Goal: Transaction & Acquisition: Purchase product/service

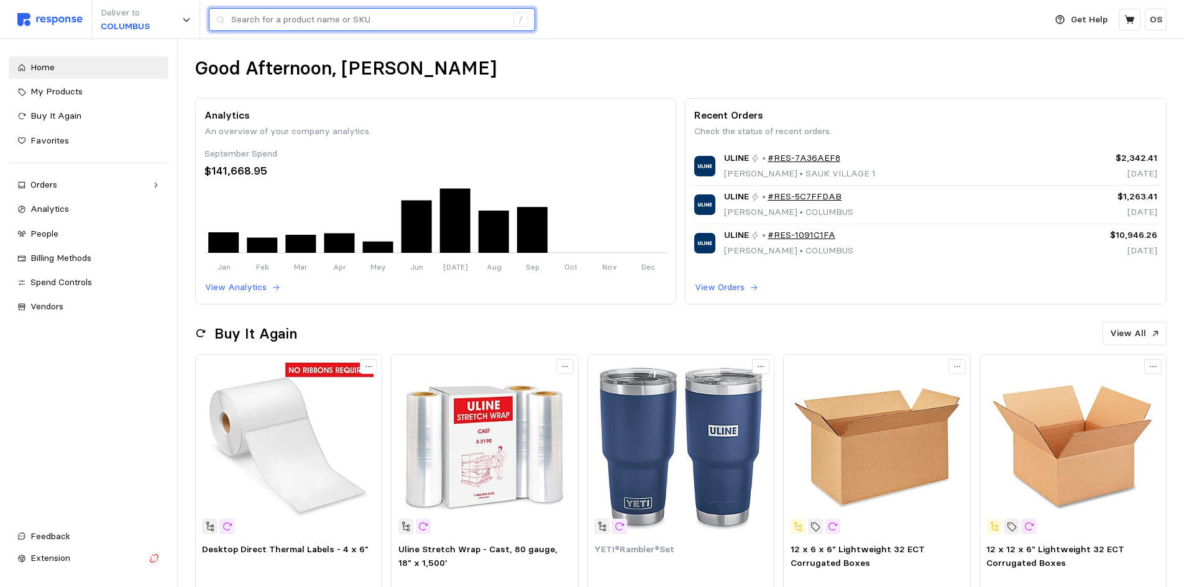
click at [403, 15] on input "text" at bounding box center [368, 20] width 275 height 22
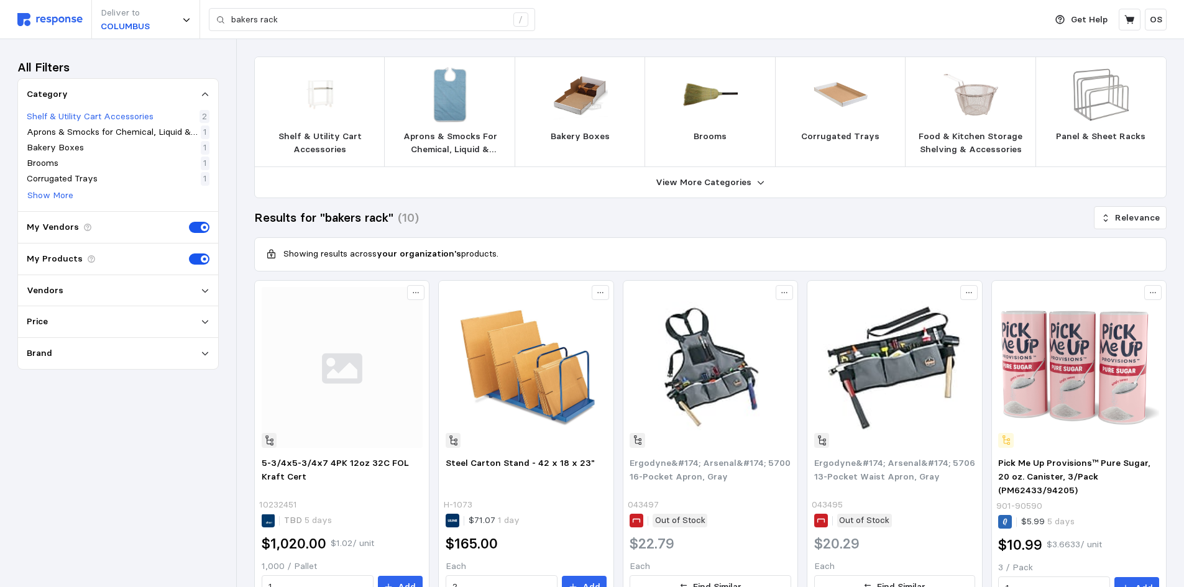
click at [119, 116] on p "Shelf & Utility Cart Accessories" at bounding box center [90, 117] width 127 height 14
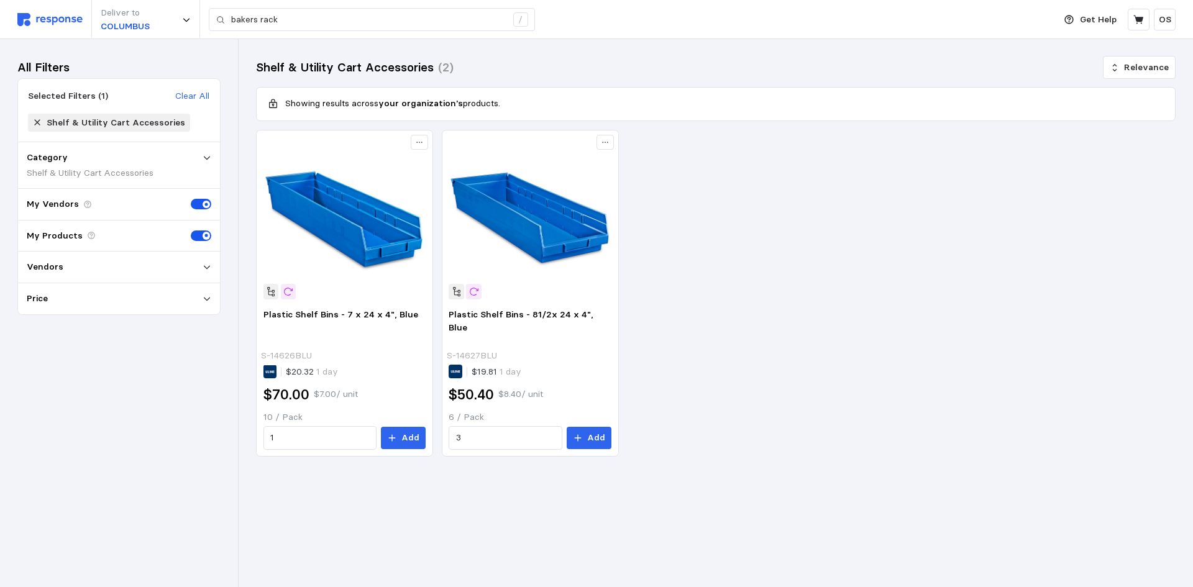
click at [36, 123] on icon at bounding box center [37, 122] width 9 height 9
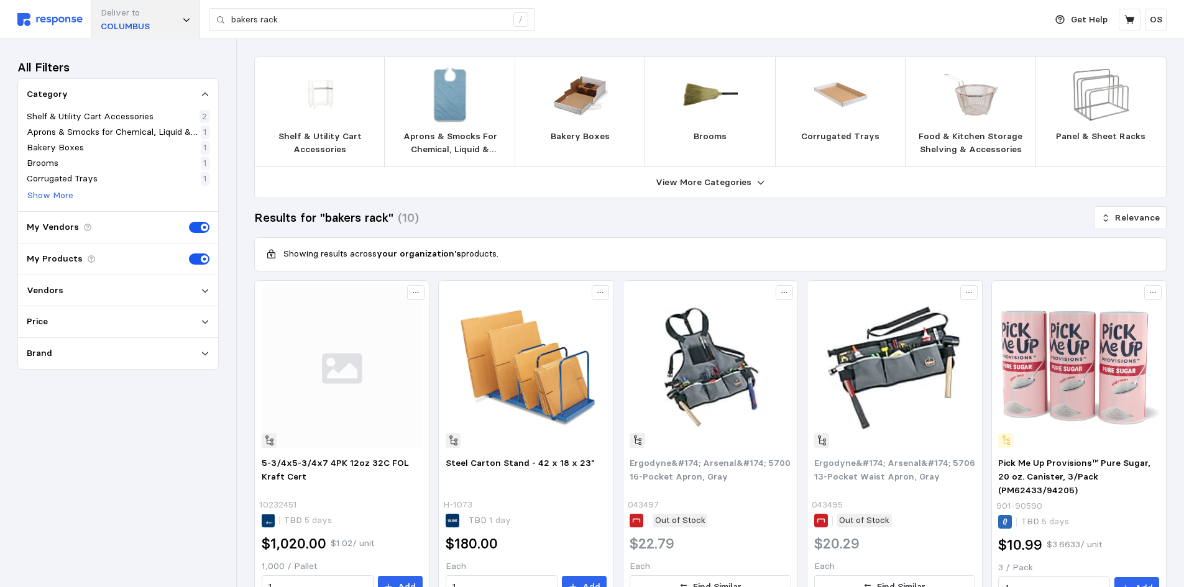
click at [137, 33] on p "COLUMBUS" at bounding box center [125, 27] width 49 height 14
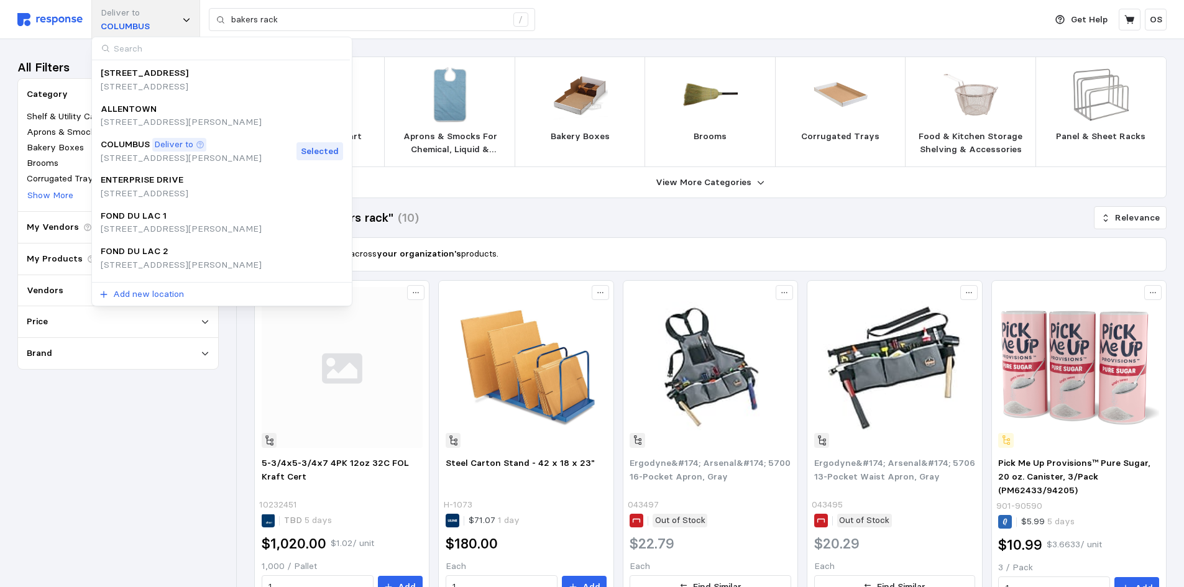
click at [152, 12] on div "Deliver to [GEOGRAPHIC_DATA]" at bounding box center [145, 19] width 109 height 39
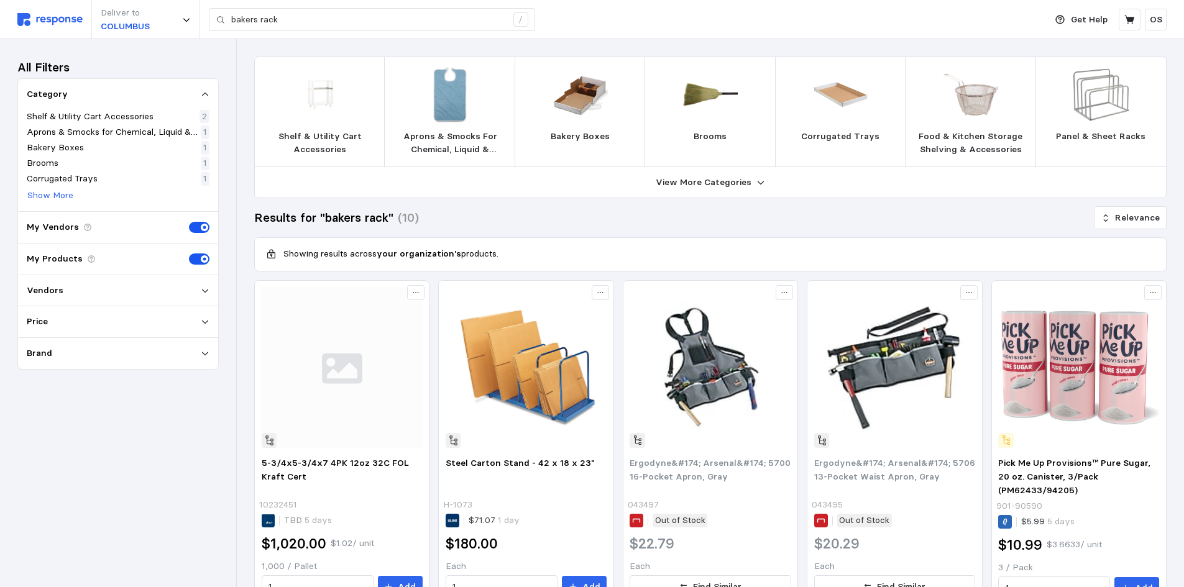
click at [50, 16] on img at bounding box center [49, 19] width 65 height 13
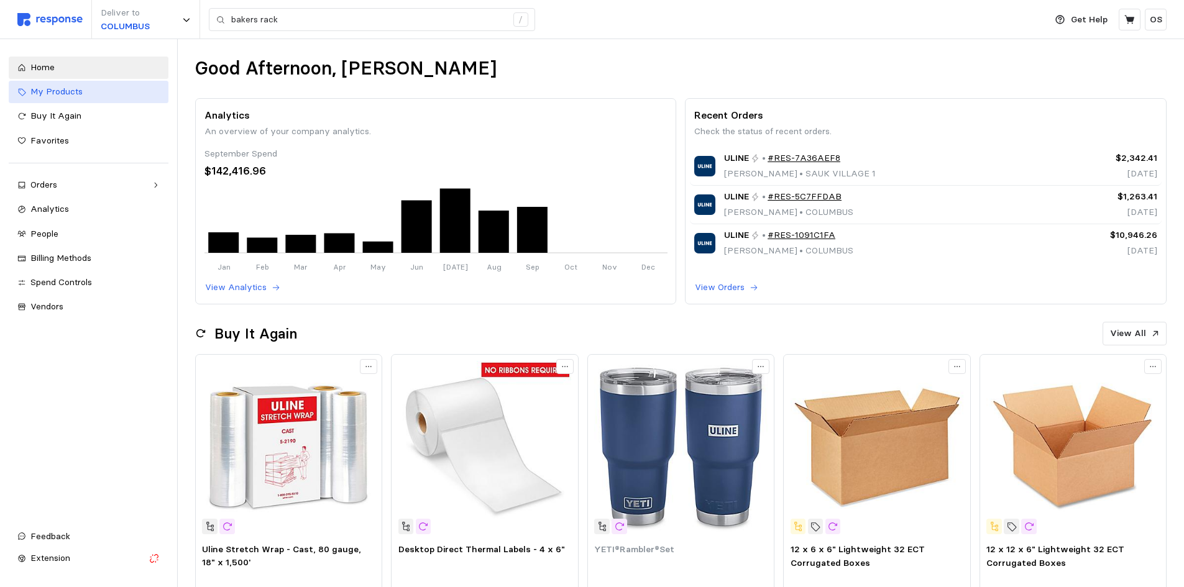
click at [82, 96] on div "My Products" at bounding box center [94, 92] width 129 height 14
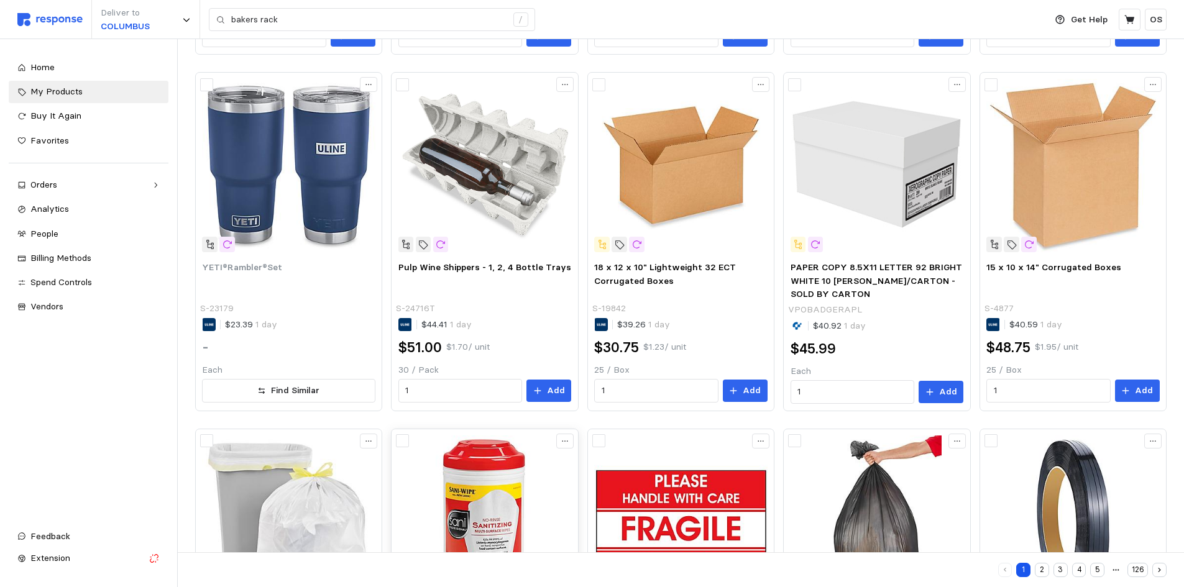
scroll to position [654, 0]
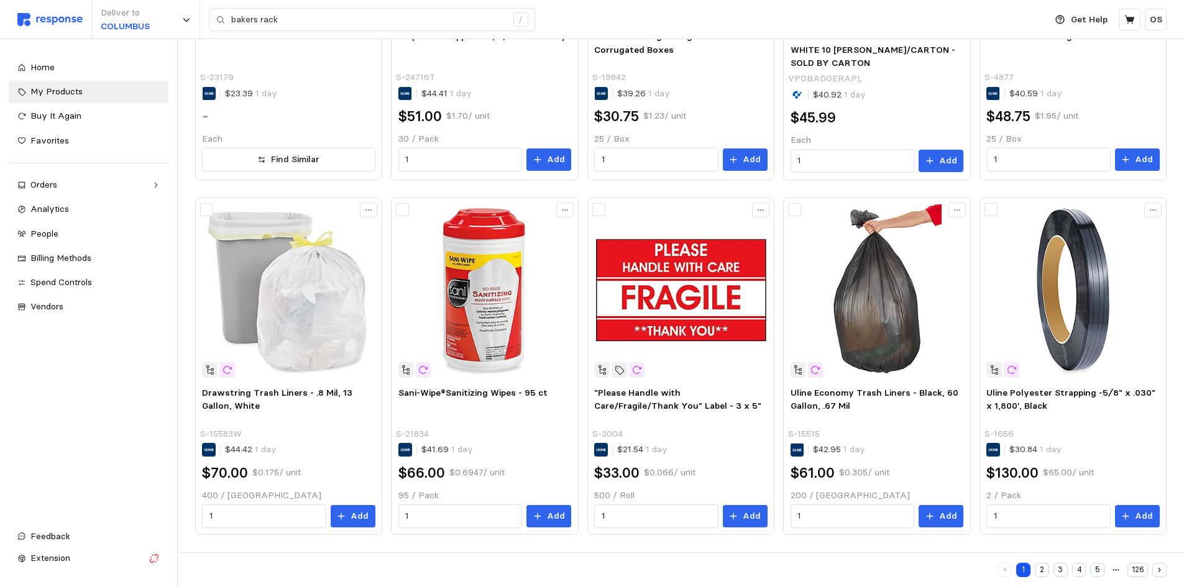
click at [1043, 565] on button "2" at bounding box center [1042, 570] width 14 height 14
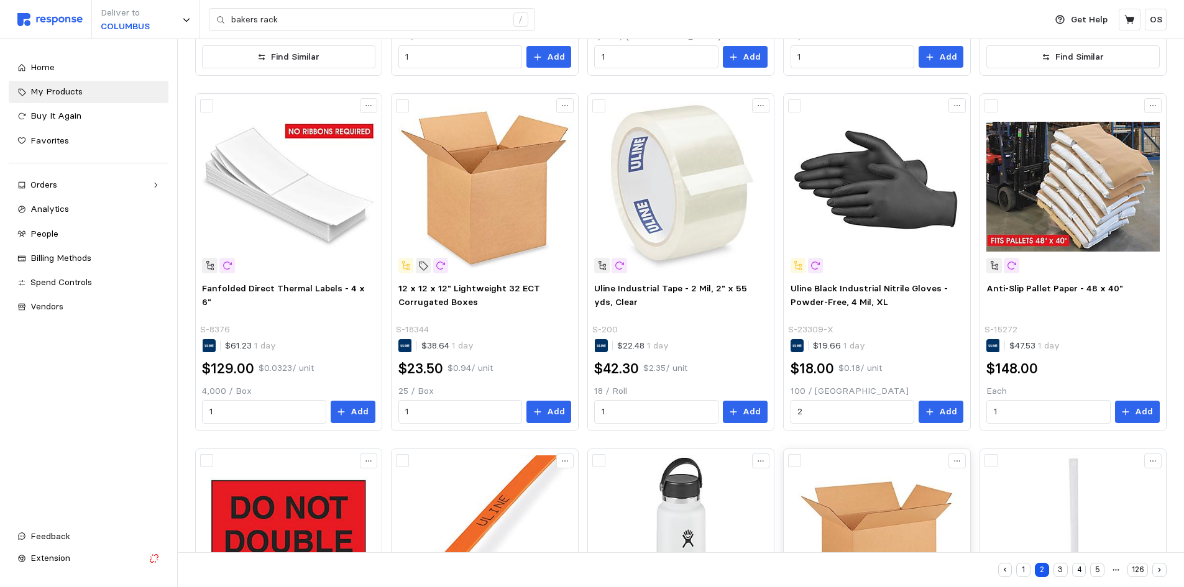
scroll to position [652, 0]
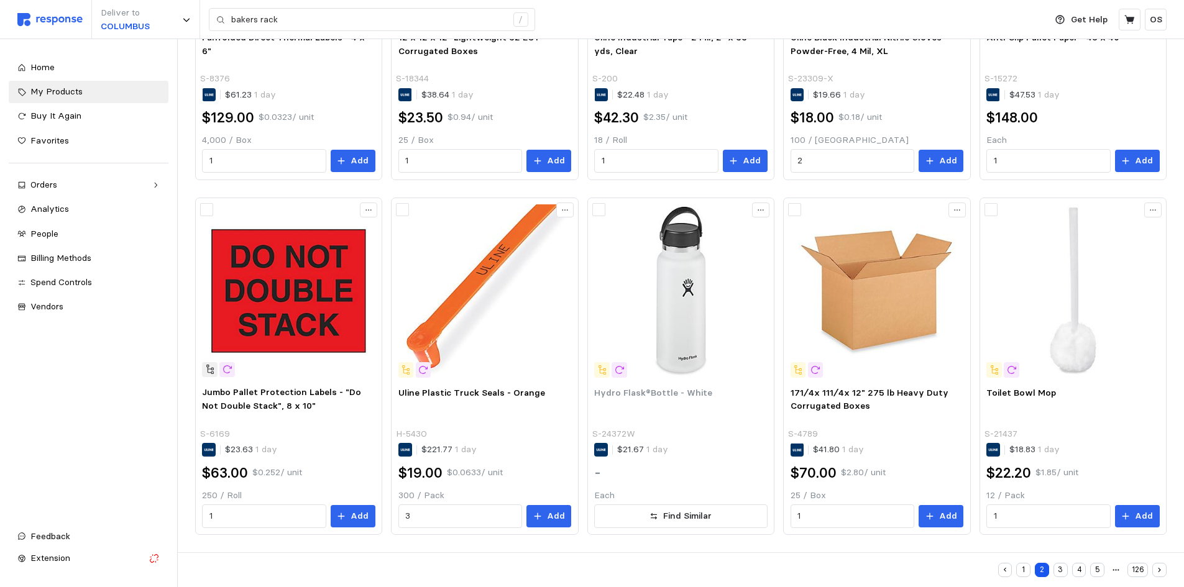
click at [1060, 565] on button "3" at bounding box center [1060, 570] width 14 height 14
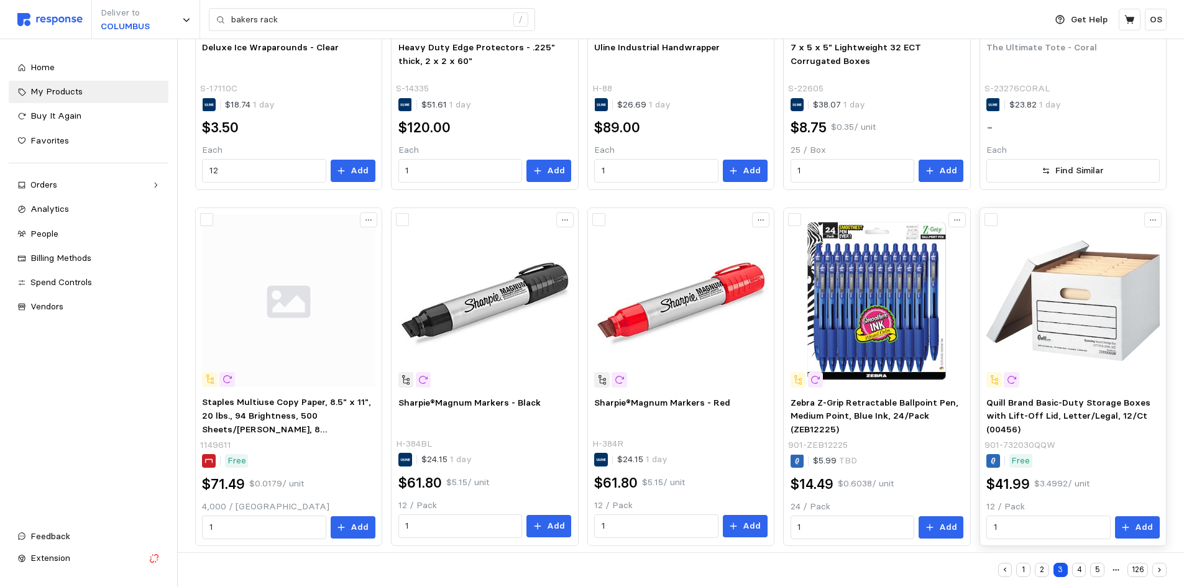
scroll to position [654, 0]
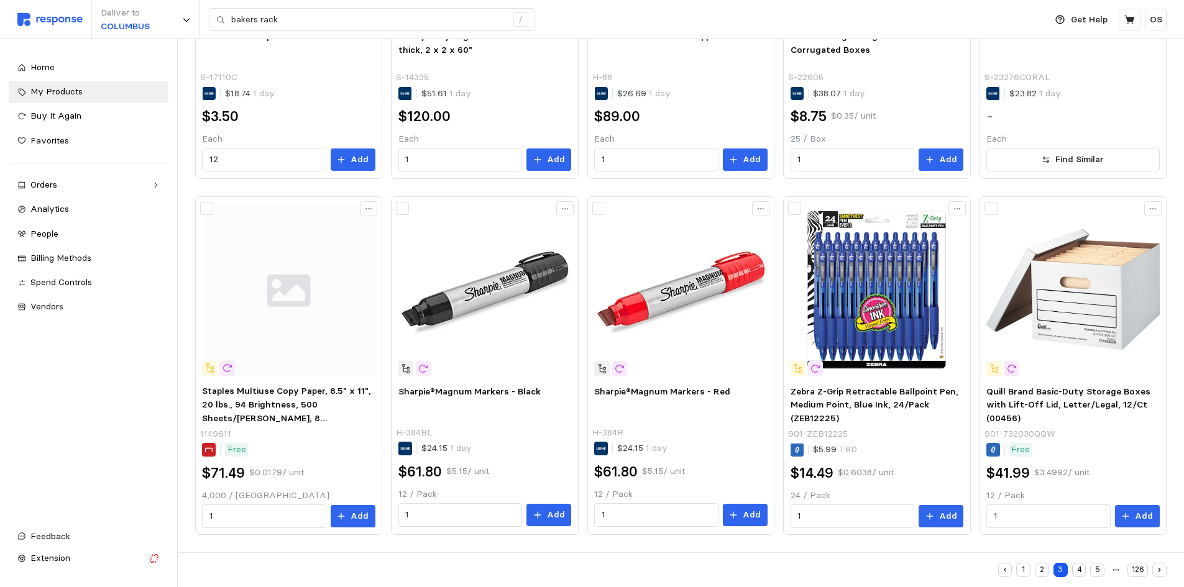
click at [1076, 565] on button "4" at bounding box center [1079, 570] width 14 height 14
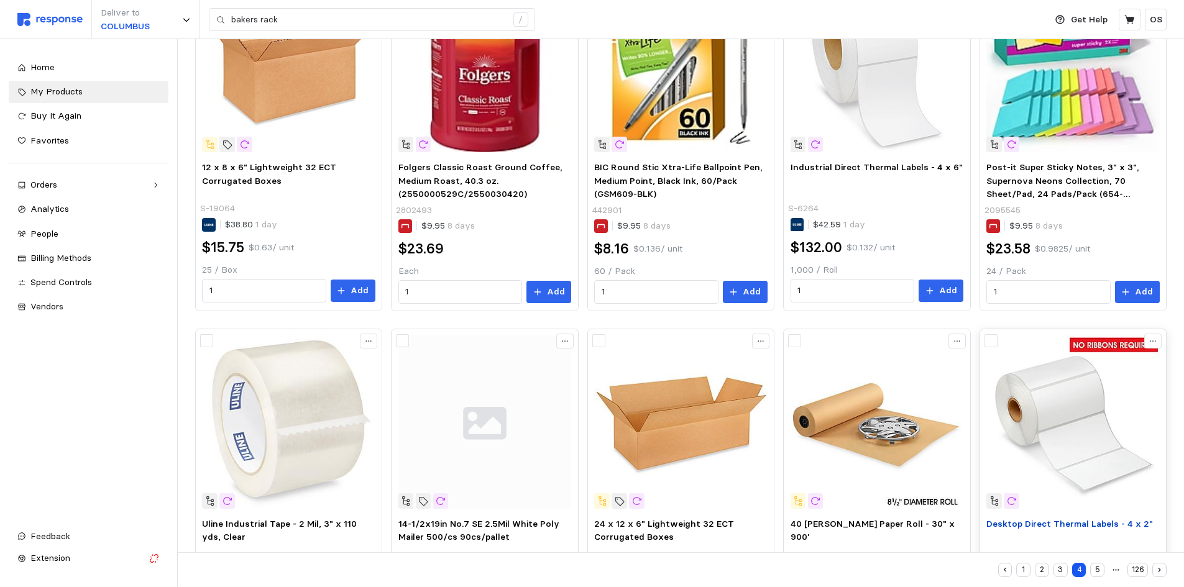
scroll to position [655, 0]
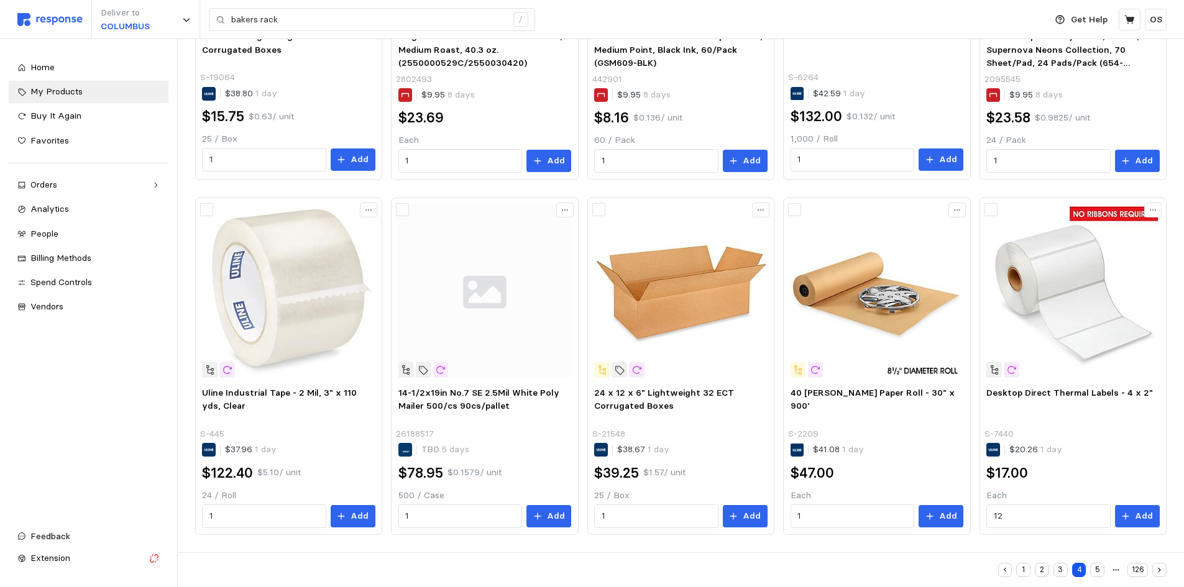
click at [1100, 565] on button "5" at bounding box center [1097, 570] width 14 height 14
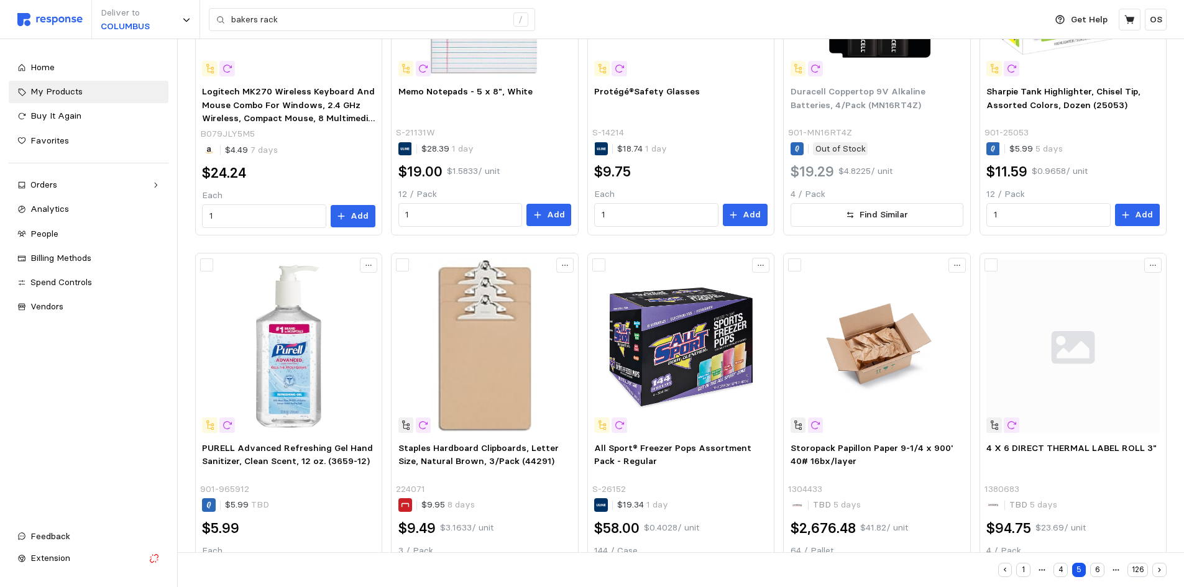
scroll to position [654, 0]
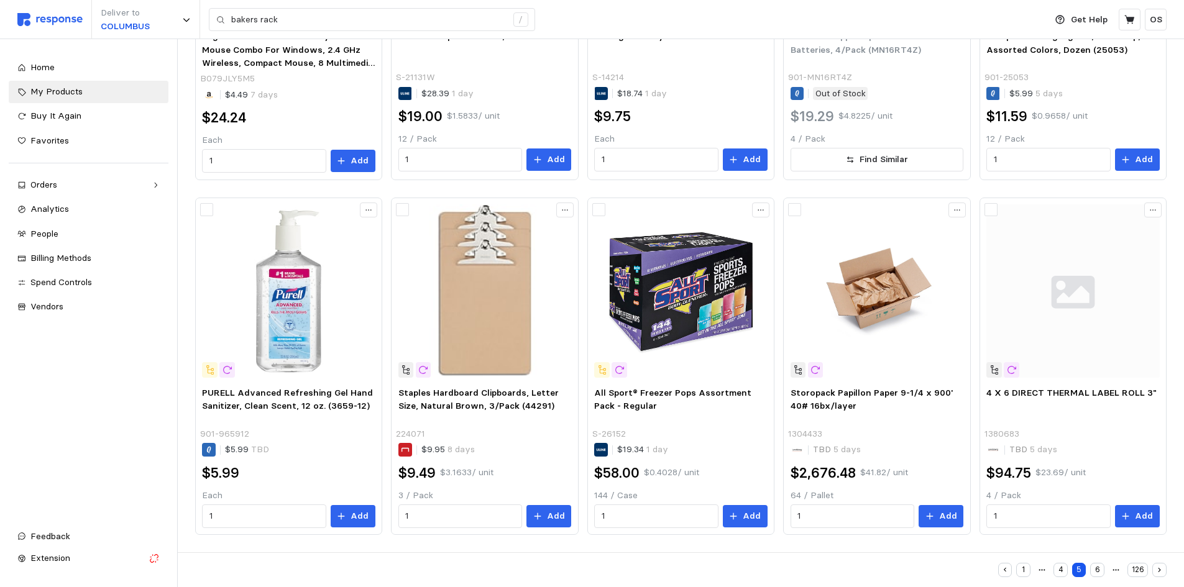
click at [1098, 565] on button "6" at bounding box center [1097, 570] width 14 height 14
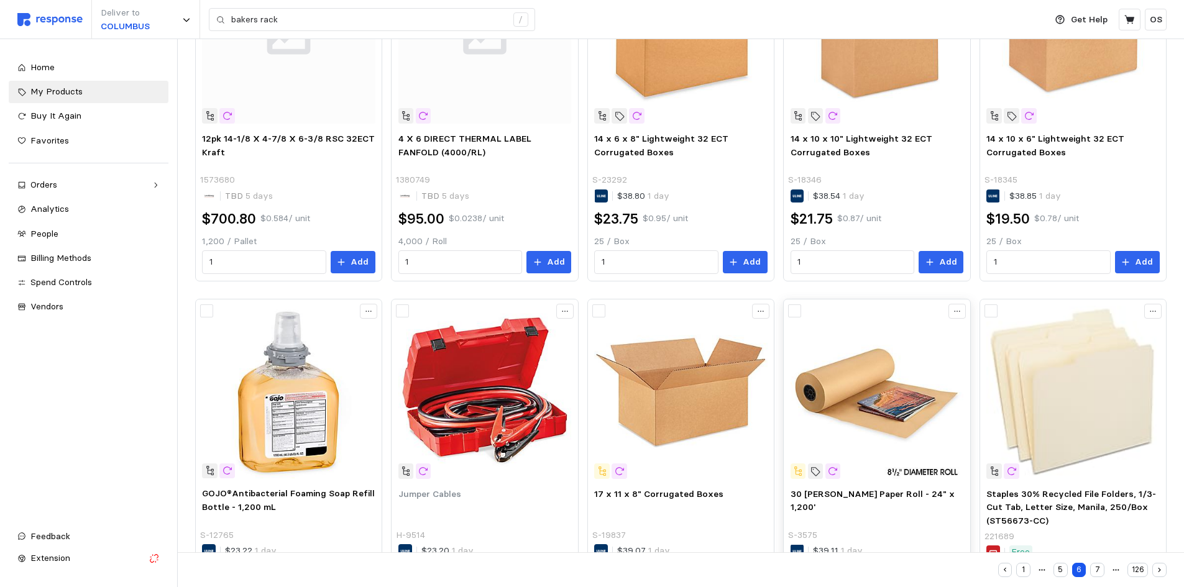
scroll to position [654, 0]
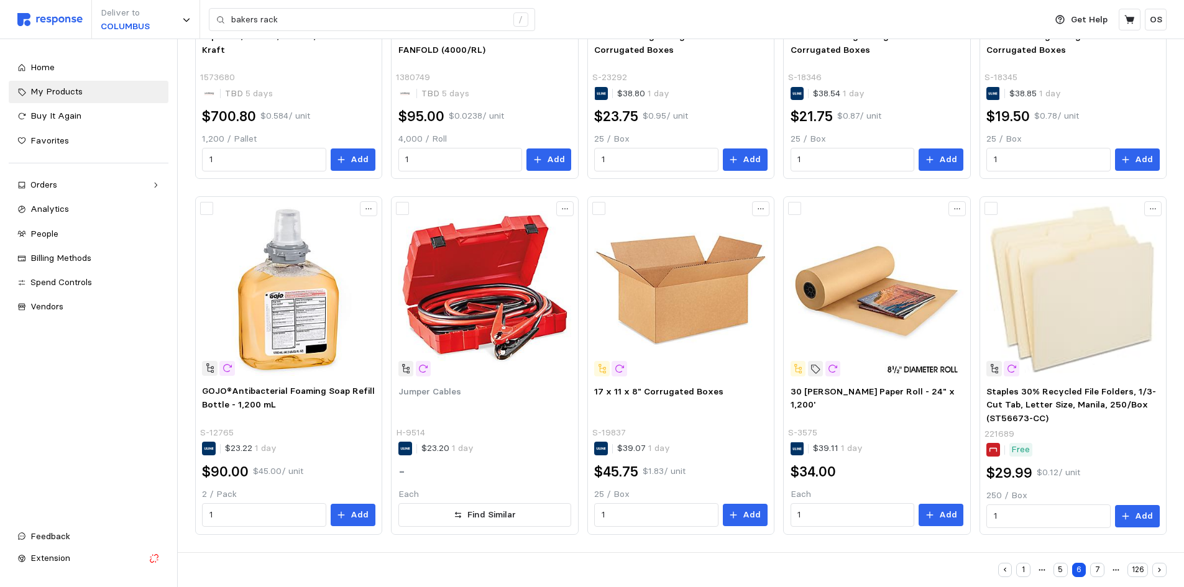
click at [1098, 565] on button "7" at bounding box center [1097, 570] width 14 height 14
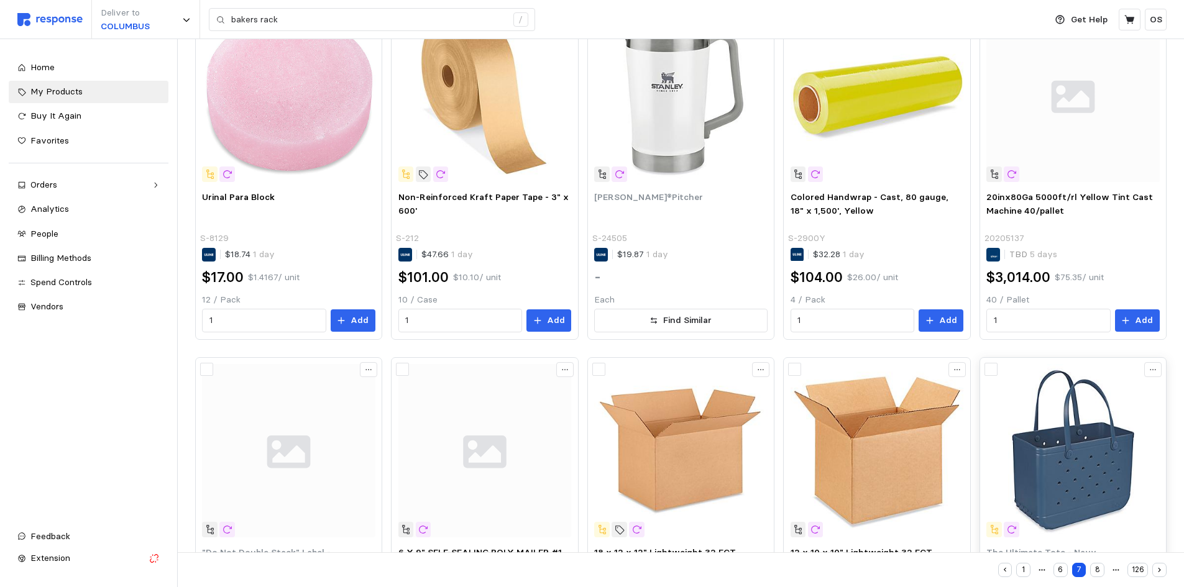
scroll to position [654, 0]
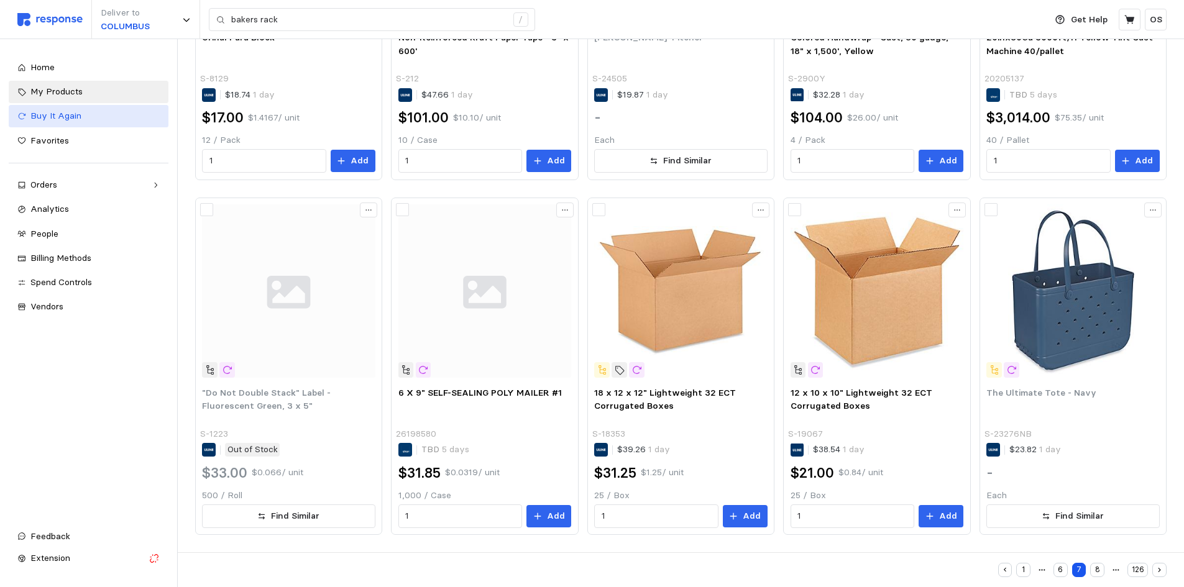
drag, startPoint x: 87, startPoint y: 111, endPoint x: 101, endPoint y: 116, distance: 14.3
click at [88, 111] on div "Buy It Again" at bounding box center [94, 116] width 129 height 14
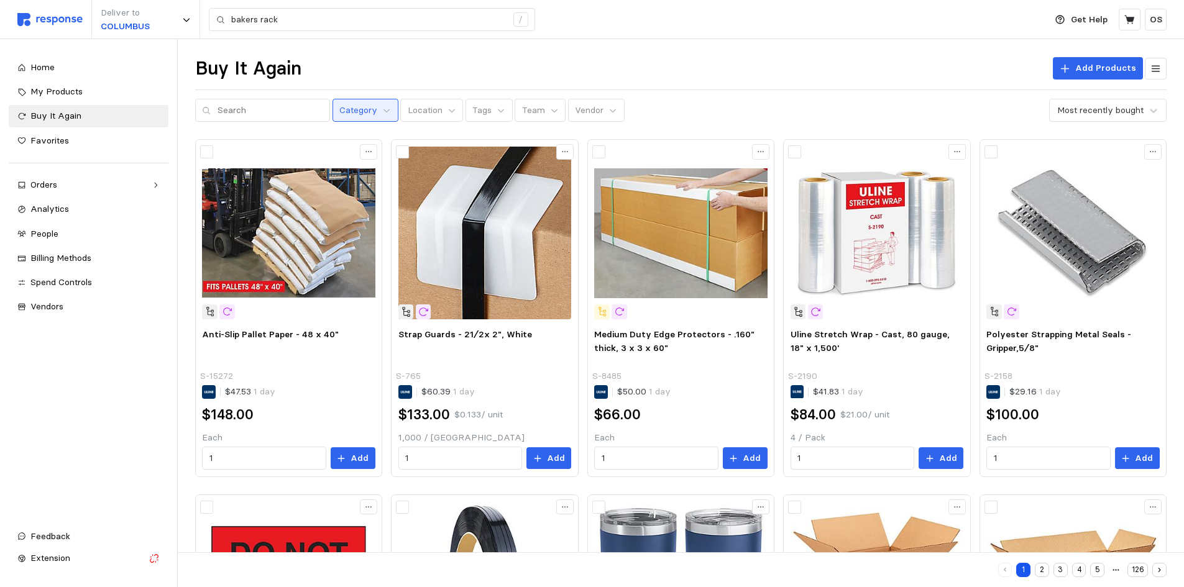
click at [363, 122] on button "Category" at bounding box center [365, 111] width 66 height 24
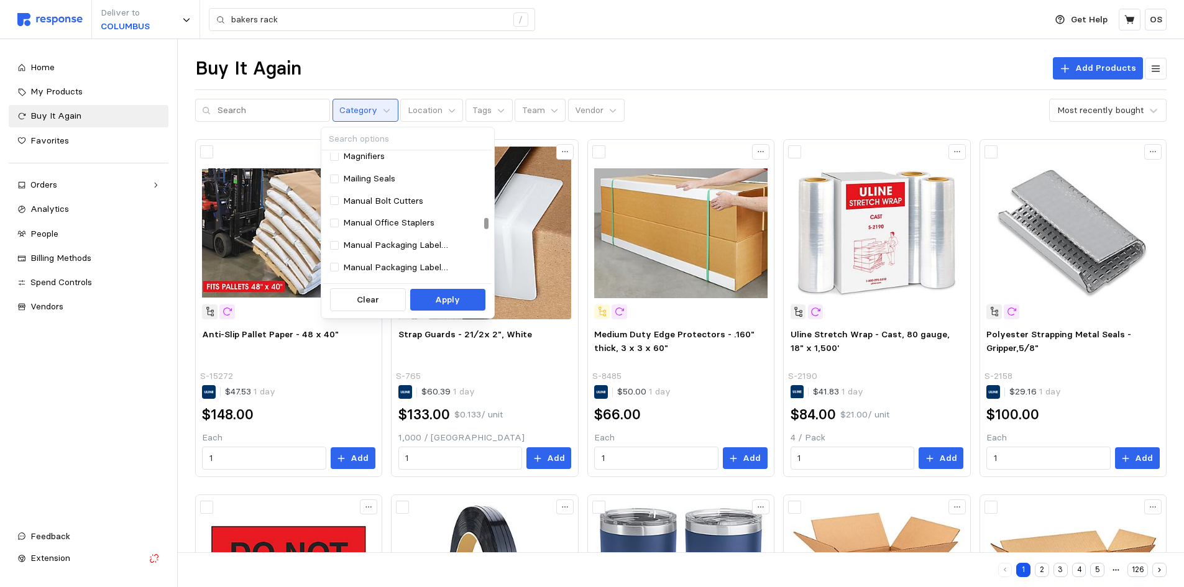
scroll to position [5966, 0]
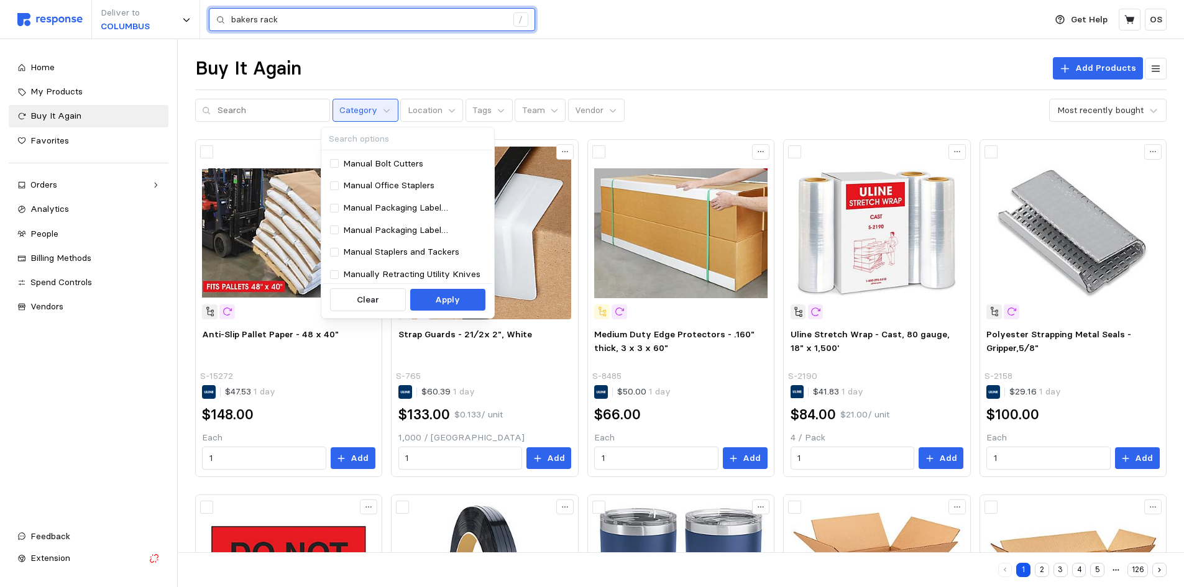
click at [327, 21] on input "bakers rack" at bounding box center [368, 20] width 275 height 22
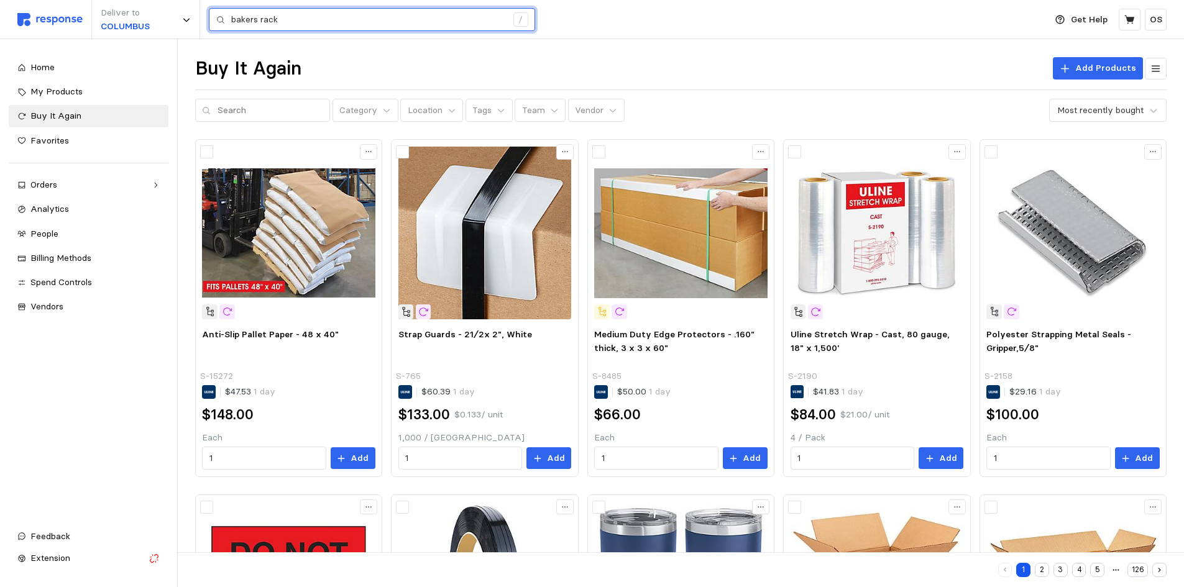
click at [327, 20] on input "bakers rack" at bounding box center [368, 20] width 275 height 22
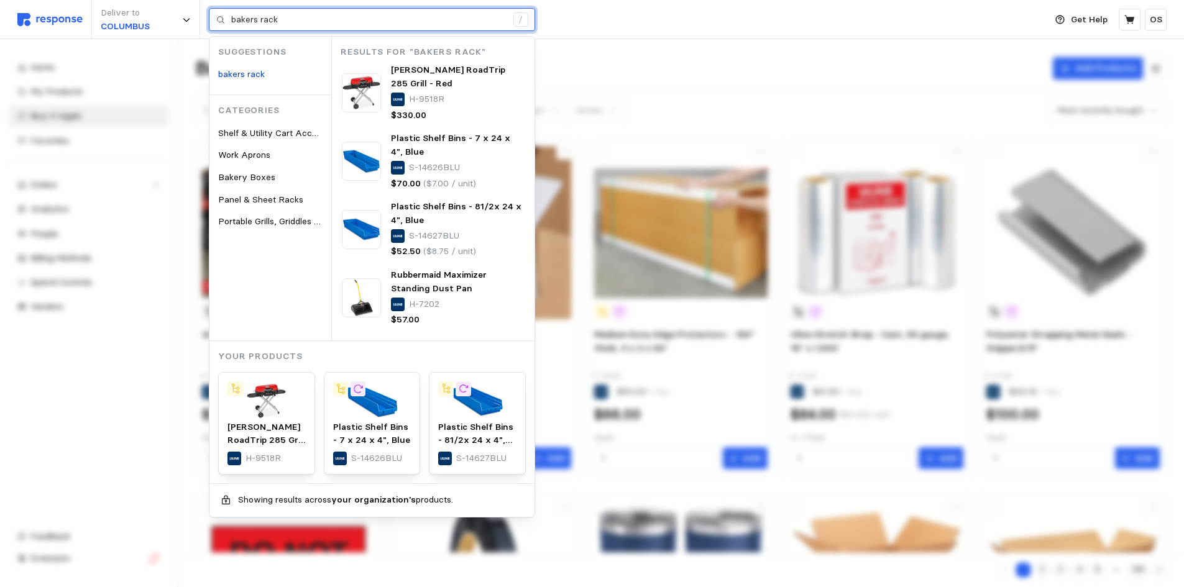
paste input "Black Wire Shelving"
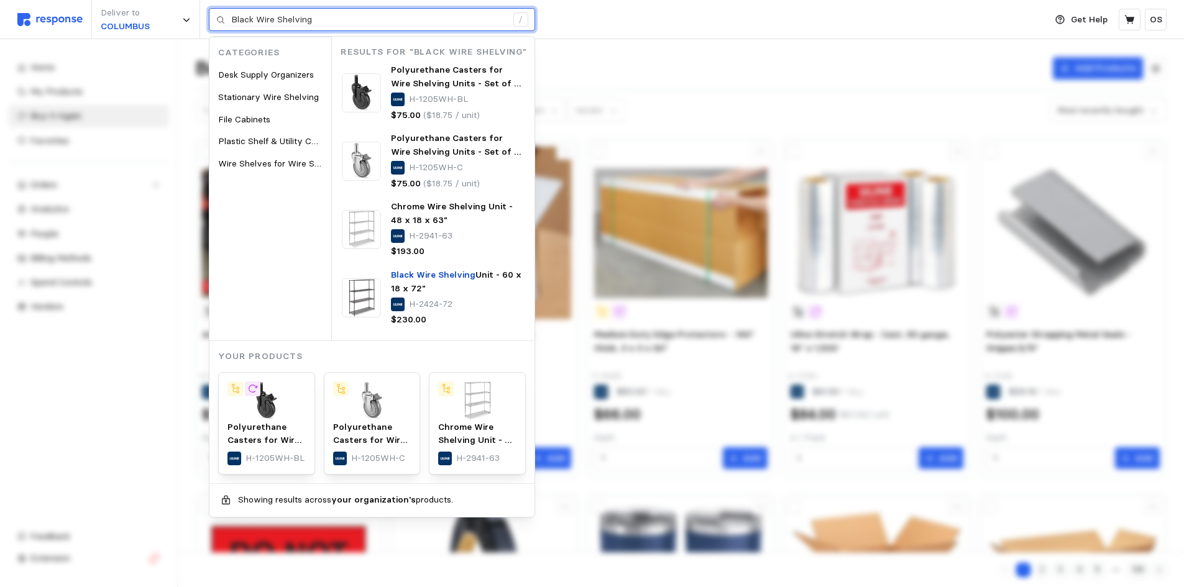
type input "Black Wire Shelving"
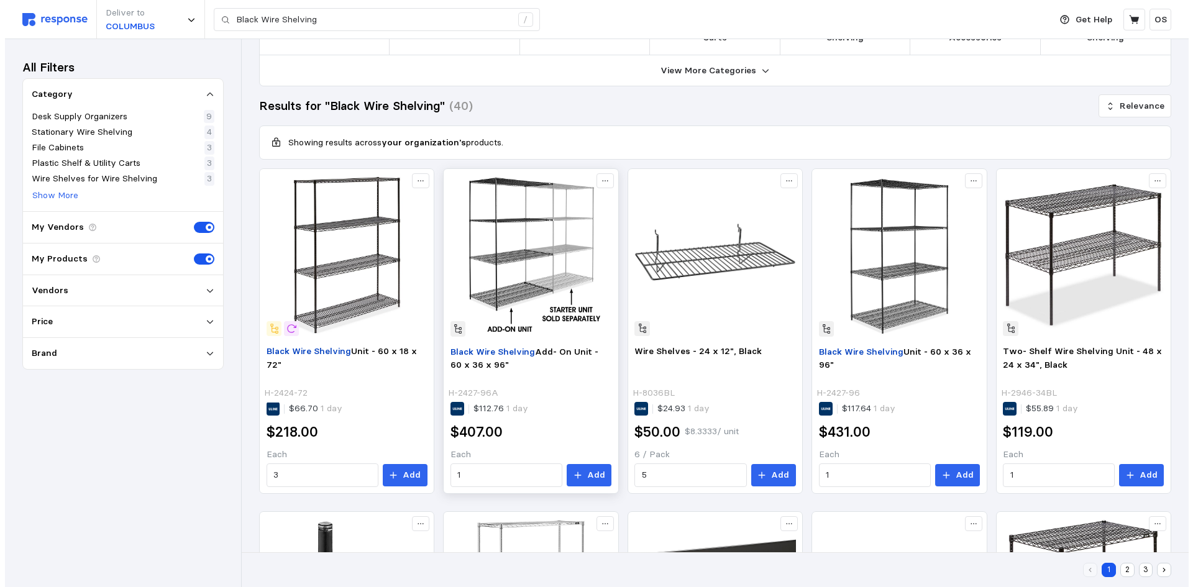
scroll to position [124, 0]
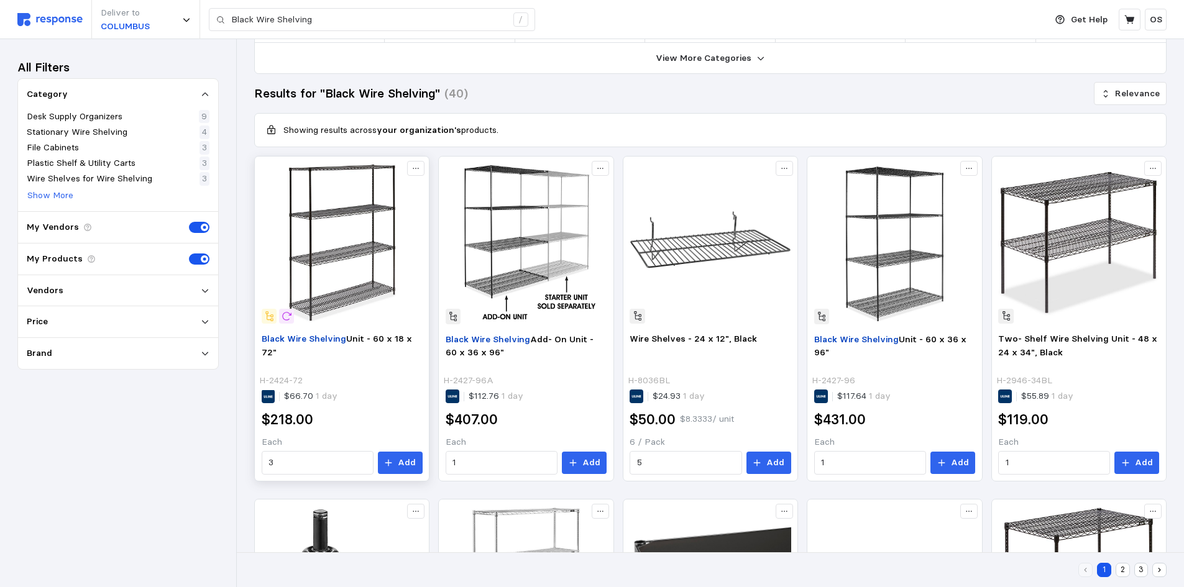
click at [347, 240] on img at bounding box center [342, 243] width 161 height 161
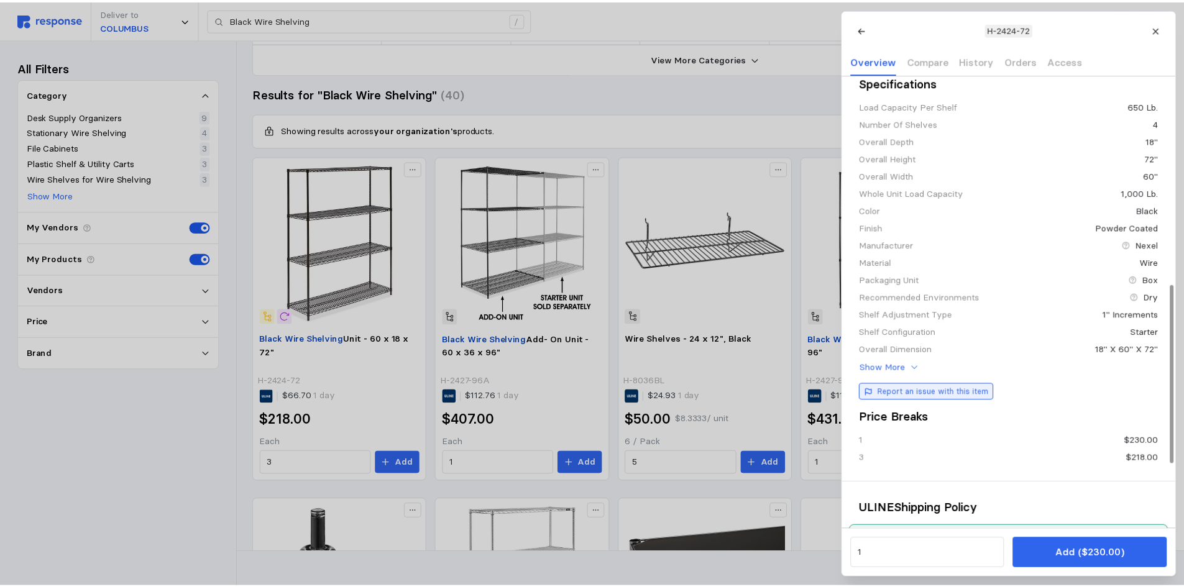
scroll to position [528, 0]
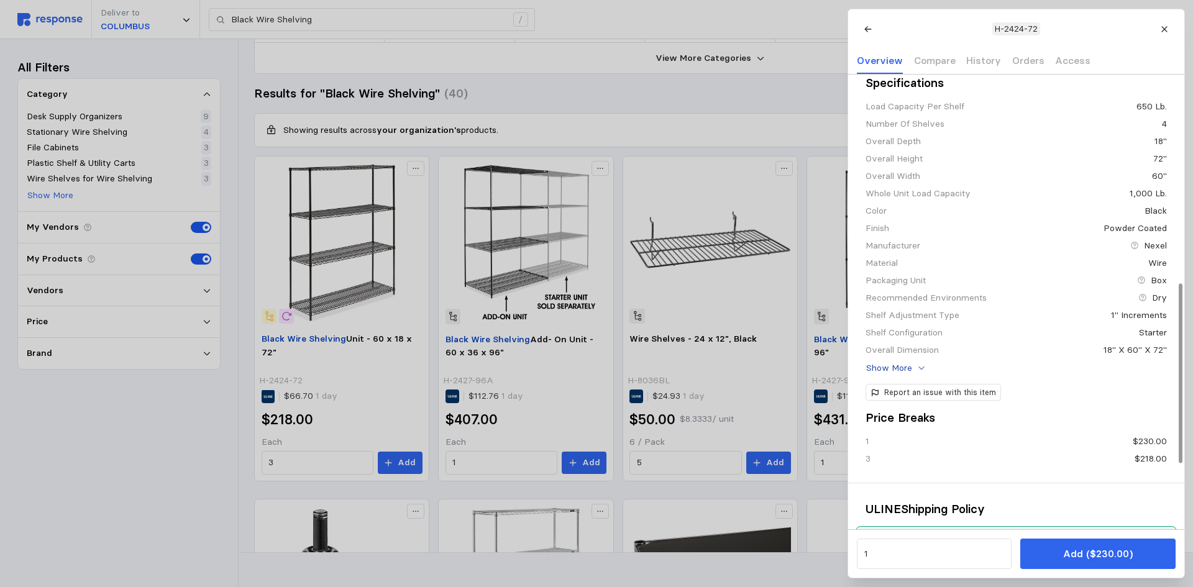
click at [907, 375] on p "Show More" at bounding box center [889, 369] width 46 height 14
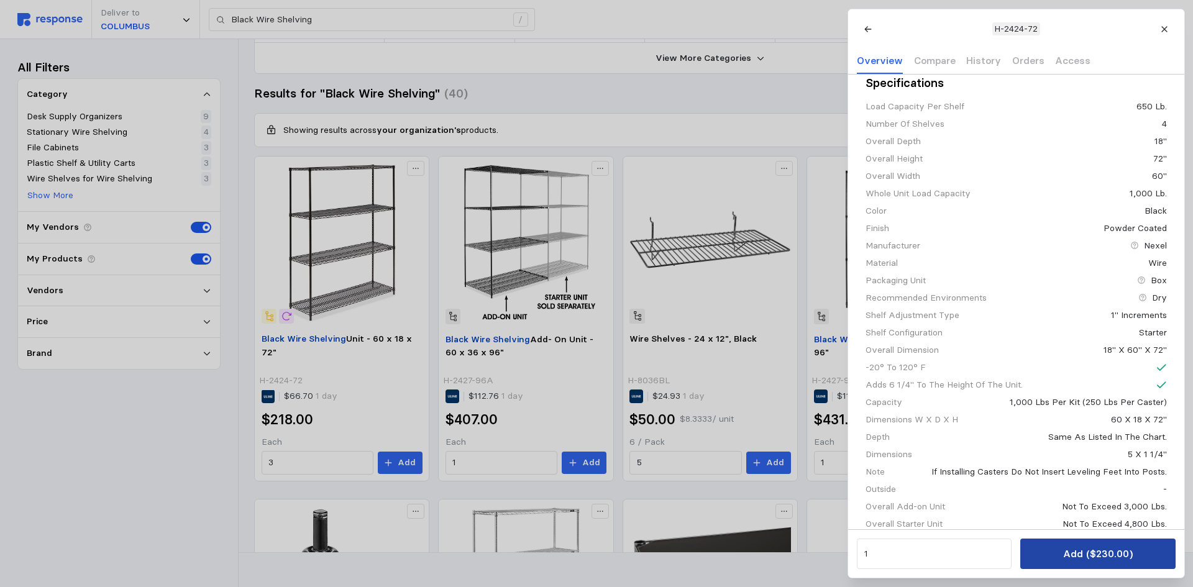
click at [1127, 554] on p "Add ($230.00)" at bounding box center [1098, 554] width 70 height 16
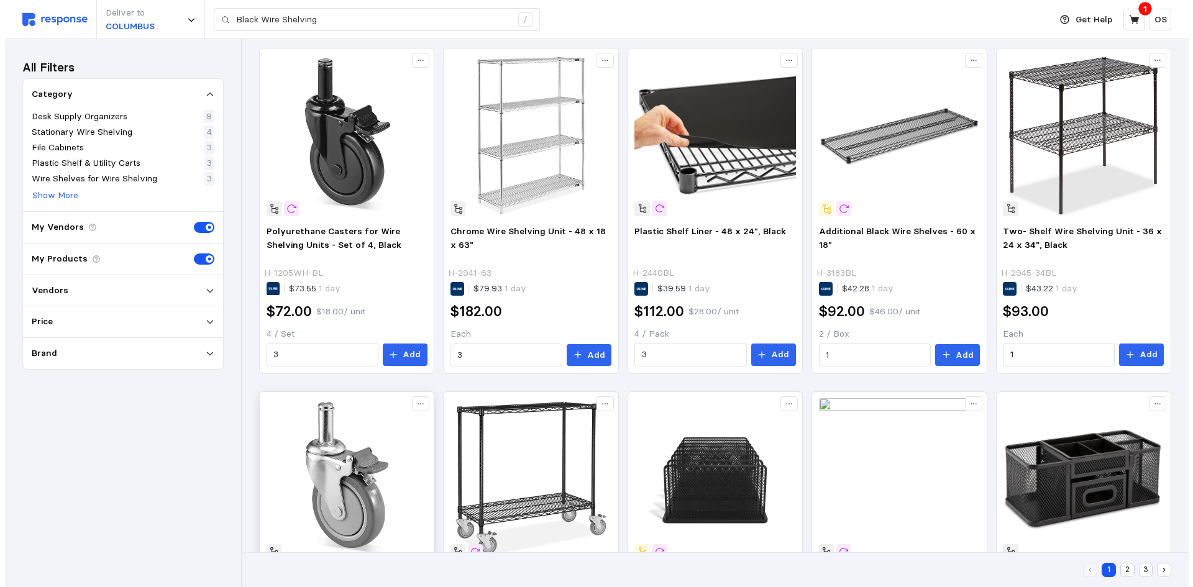
scroll to position [539, 0]
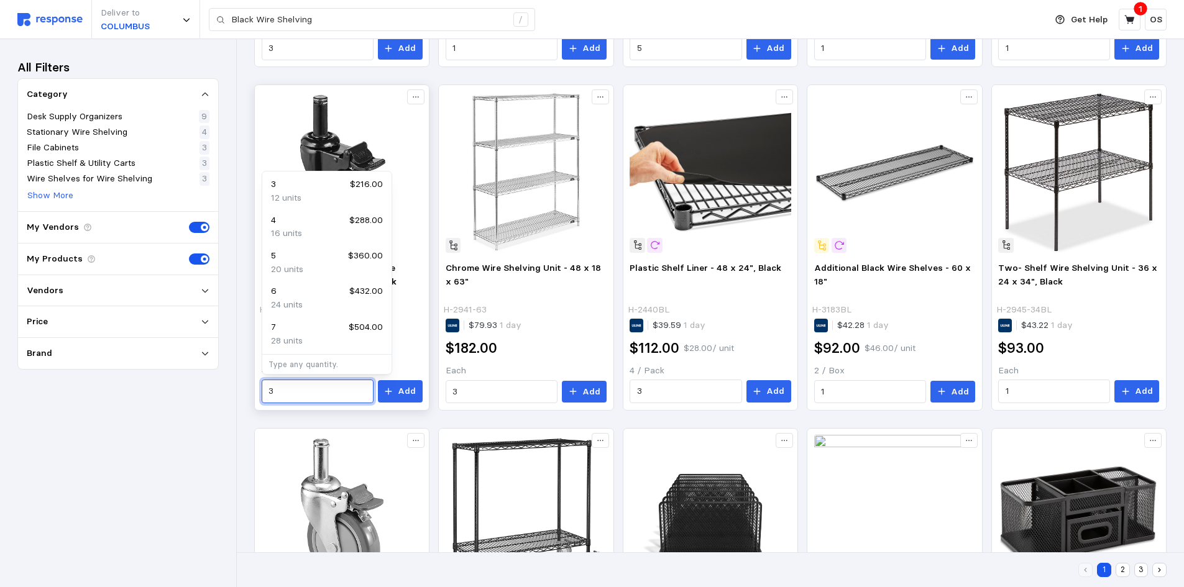
click at [331, 393] on input "3" at bounding box center [317, 391] width 98 height 22
click at [326, 190] on div "3 $216.00" at bounding box center [327, 185] width 112 height 14
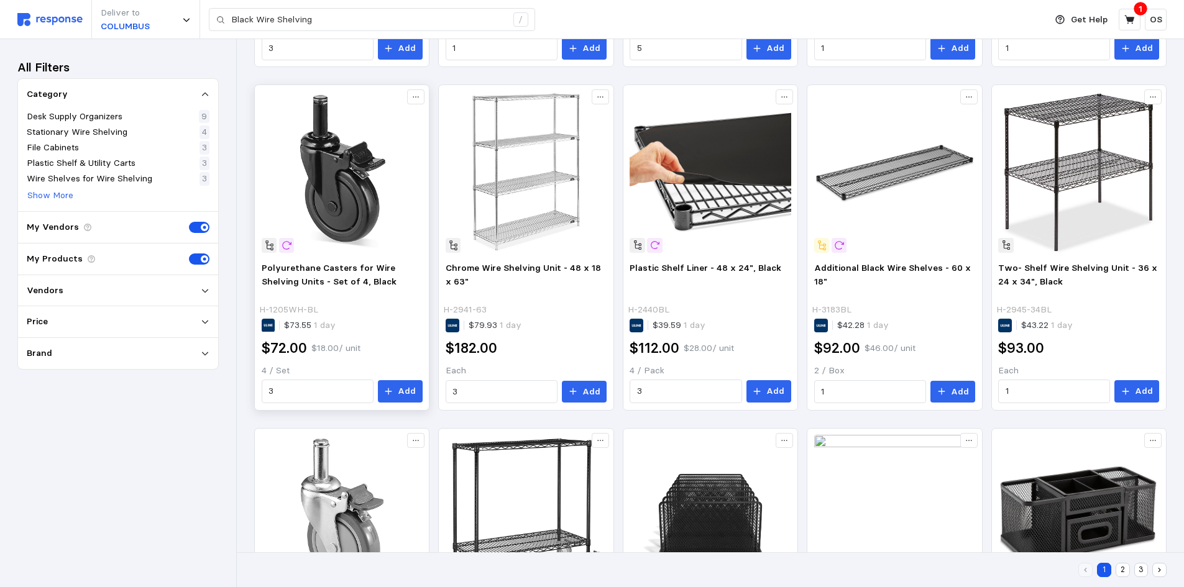
click at [341, 227] on img at bounding box center [342, 172] width 161 height 161
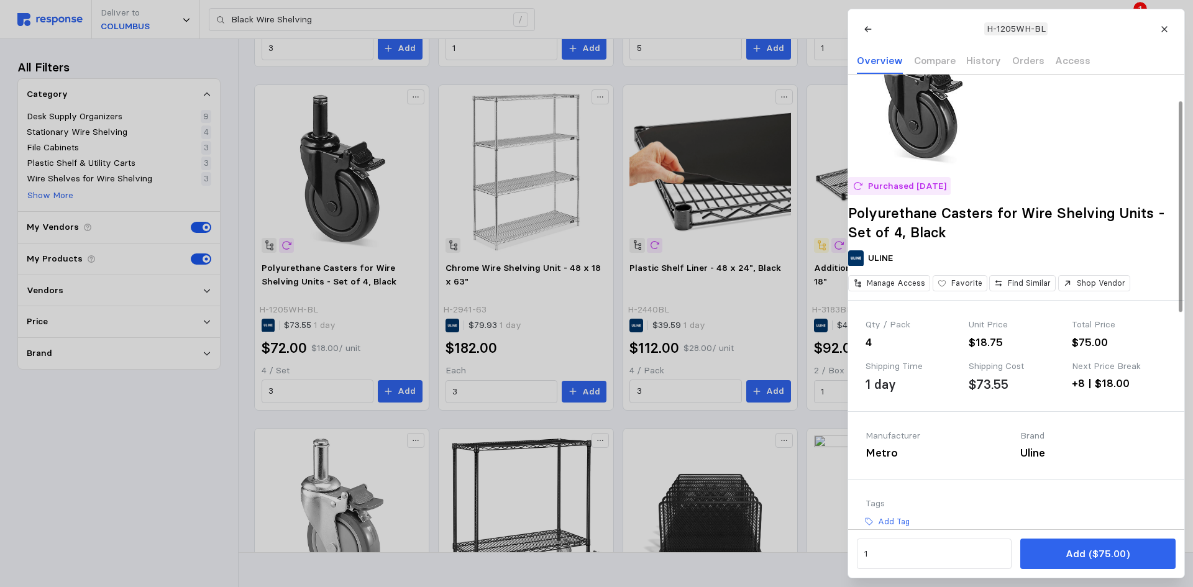
scroll to position [0, 0]
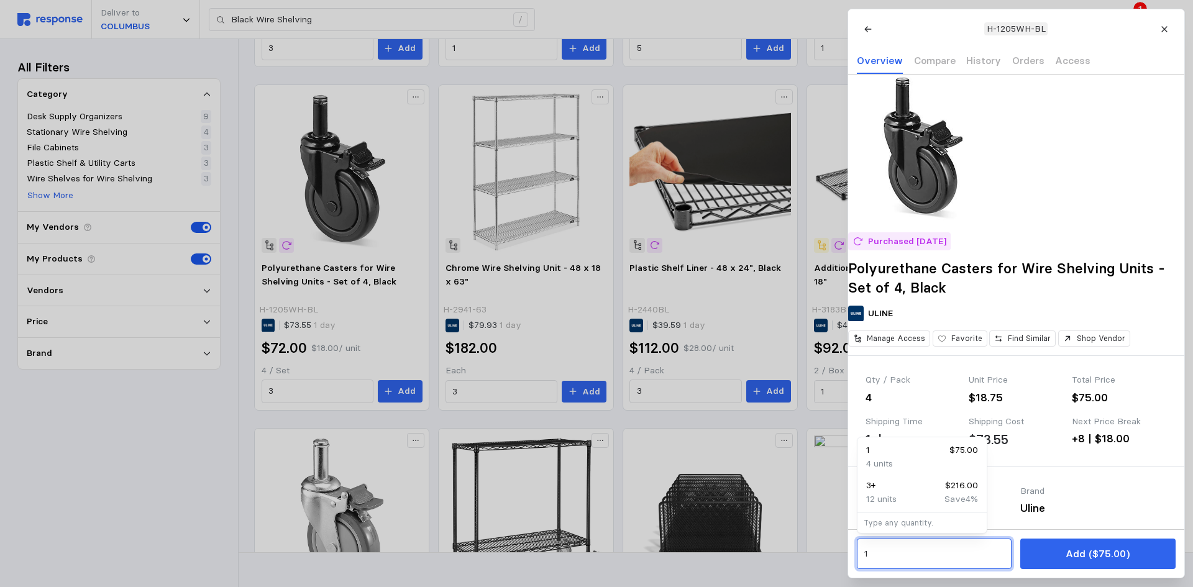
click at [899, 554] on input "1" at bounding box center [934, 554] width 140 height 22
type input "4"
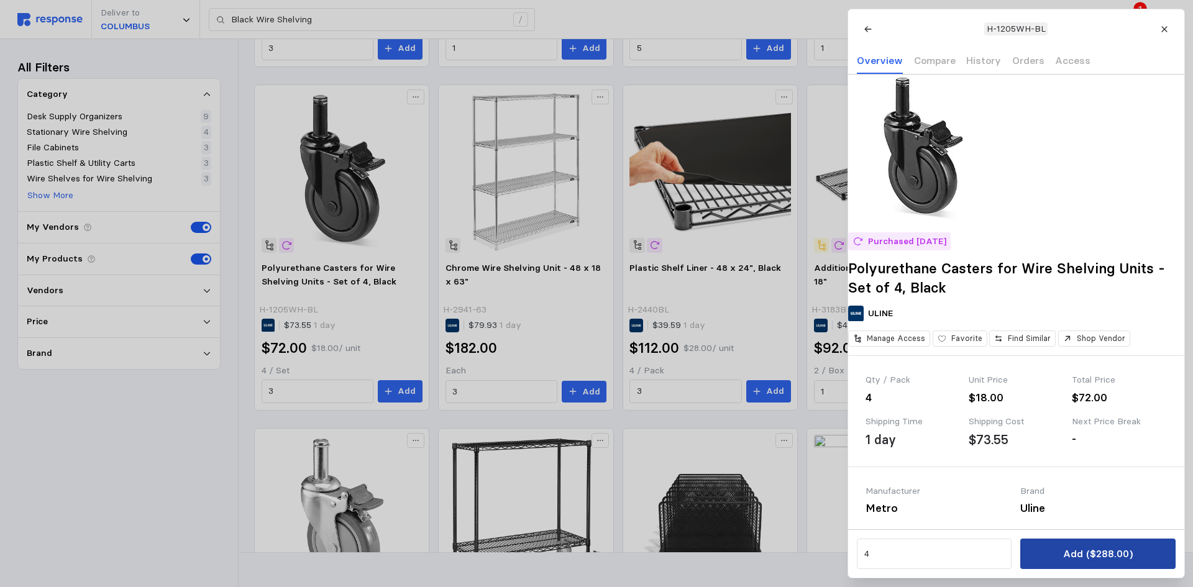
click at [1099, 556] on p "Add ($288.00)" at bounding box center [1098, 554] width 70 height 16
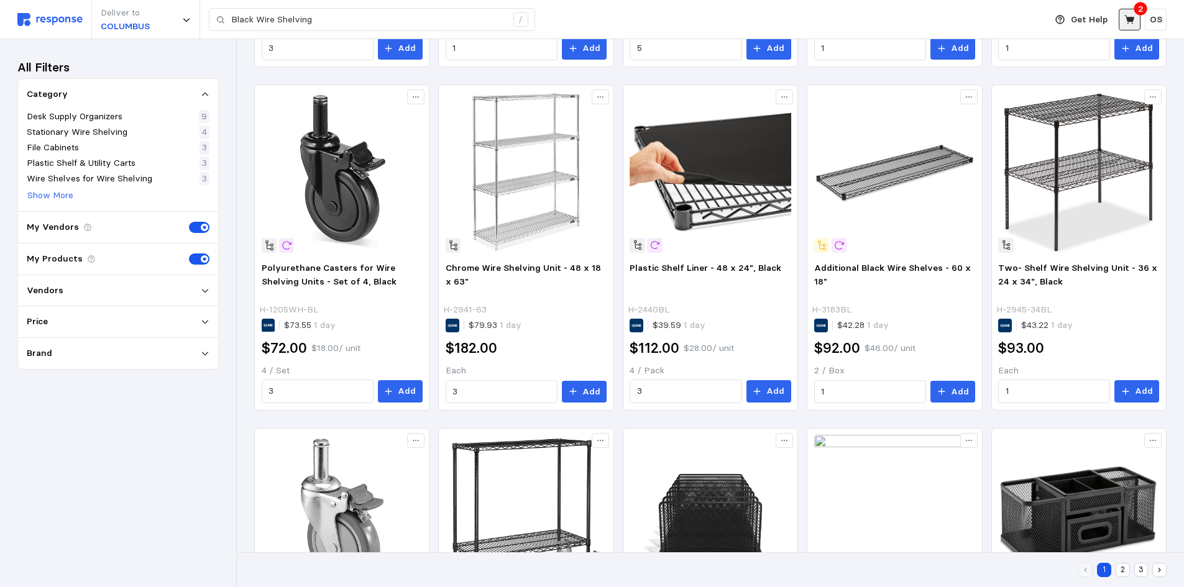
click at [1128, 21] on icon at bounding box center [1129, 19] width 10 height 9
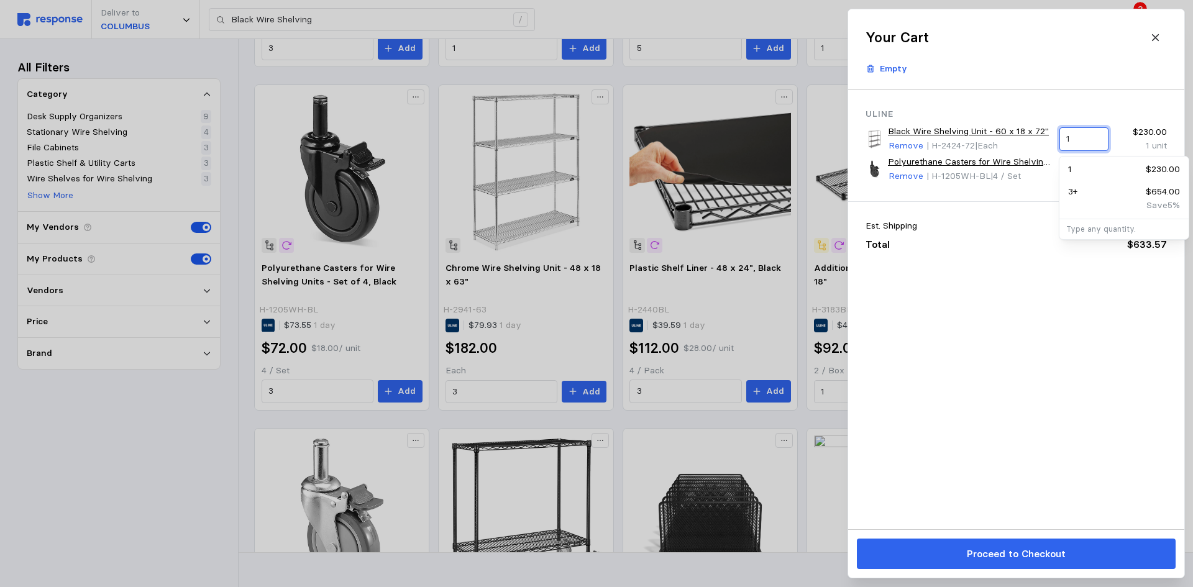
click at [1081, 139] on input "1" at bounding box center [1083, 139] width 35 height 22
type input "4"
click at [1102, 300] on div "Uline Black Wire Shelving Unit - 60 x 18 x 72" Remove | H-2424-72 | Each 4 $230…" at bounding box center [1016, 309] width 336 height 439
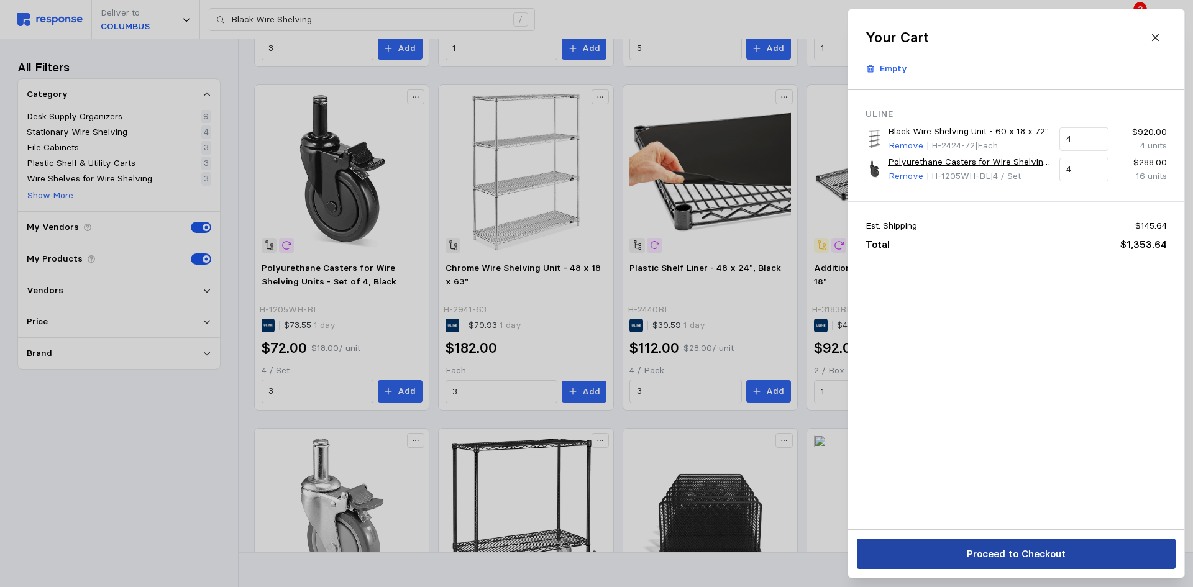
click at [1010, 554] on p "Proceed to Checkout" at bounding box center [1015, 554] width 99 height 16
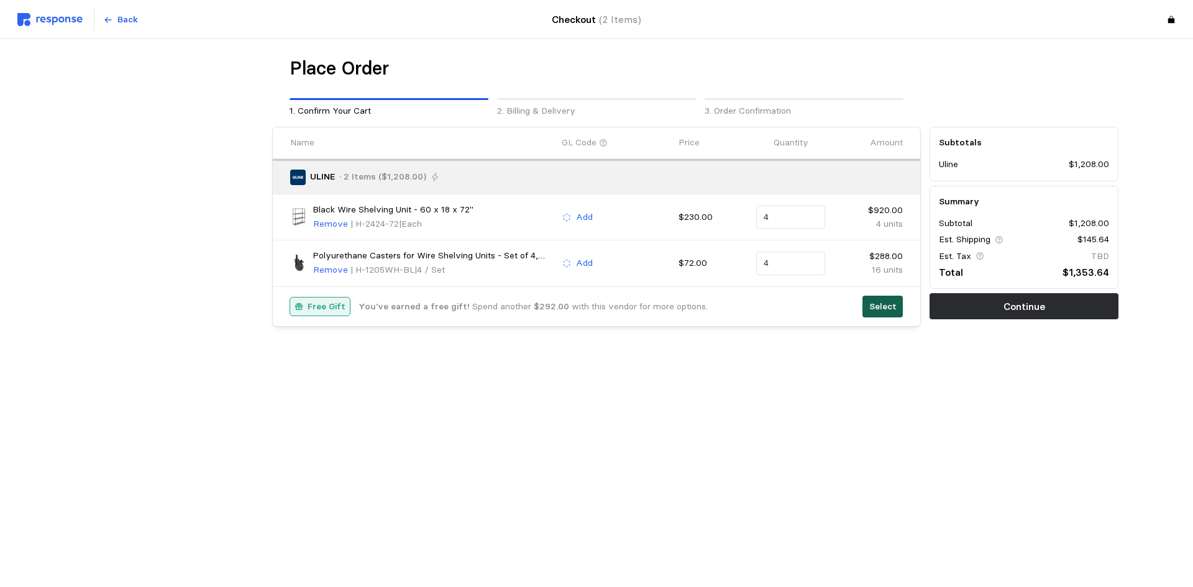
click at [886, 311] on p "Select" at bounding box center [882, 307] width 27 height 14
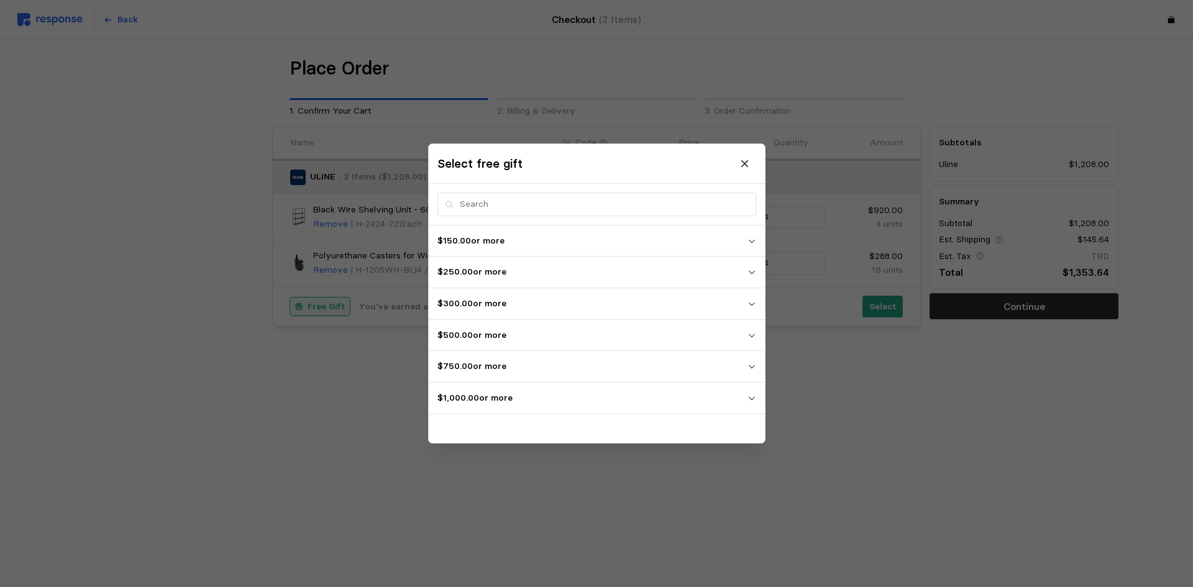
click at [607, 395] on p "$1,000.00 or more" at bounding box center [592, 398] width 310 height 14
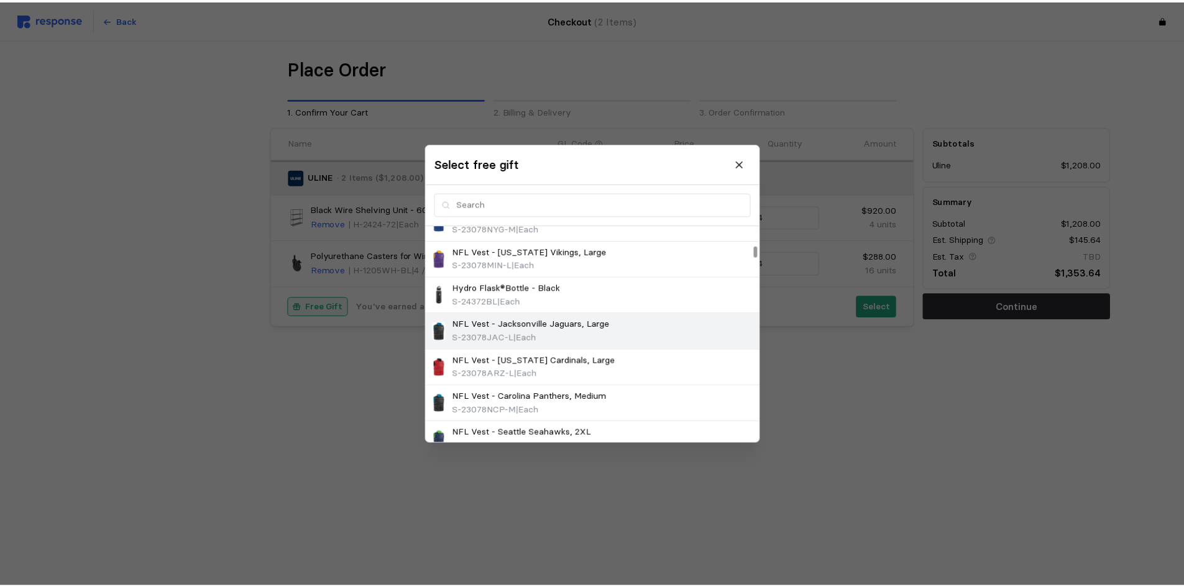
scroll to position [539, 0]
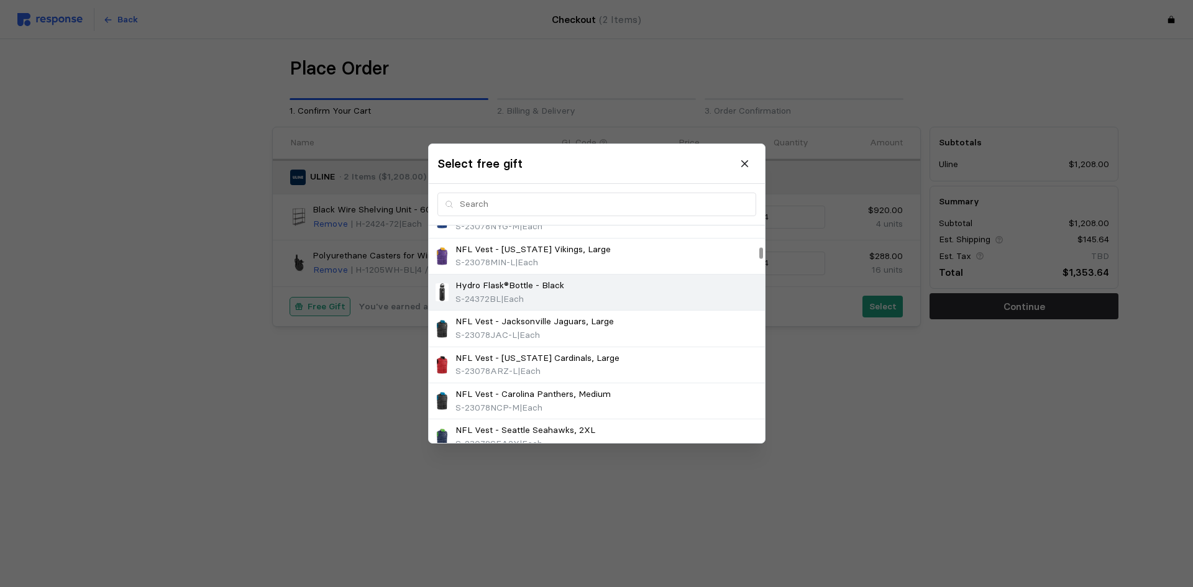
click at [589, 292] on div "Hydro Flask®Bottle - Black S-24372BL | Each" at bounding box center [596, 292] width 327 height 27
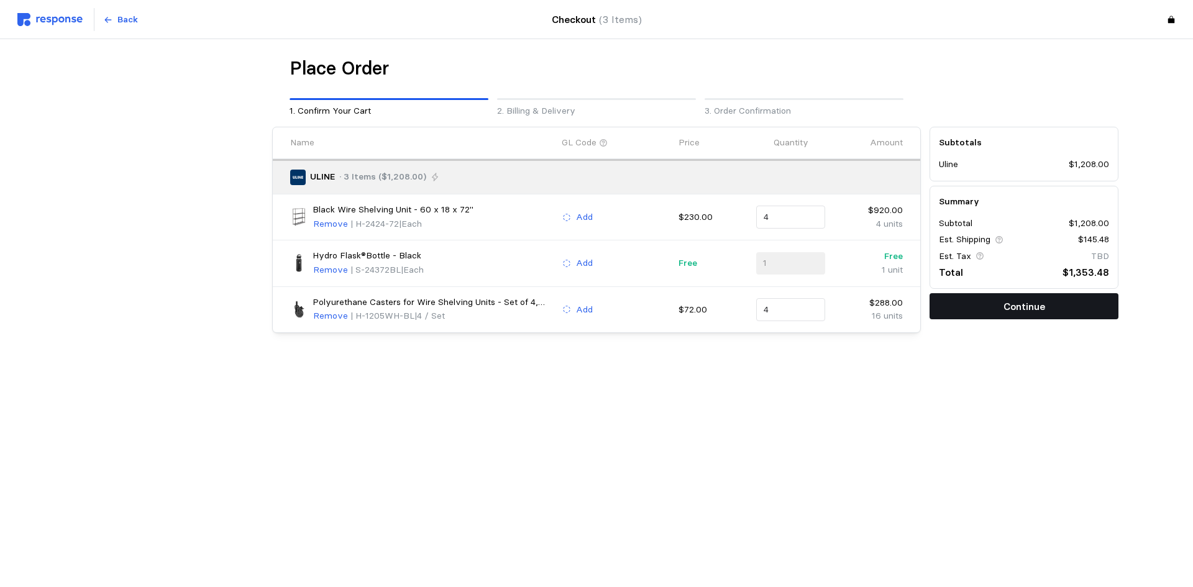
click at [1022, 308] on p "Continue" at bounding box center [1025, 307] width 42 height 16
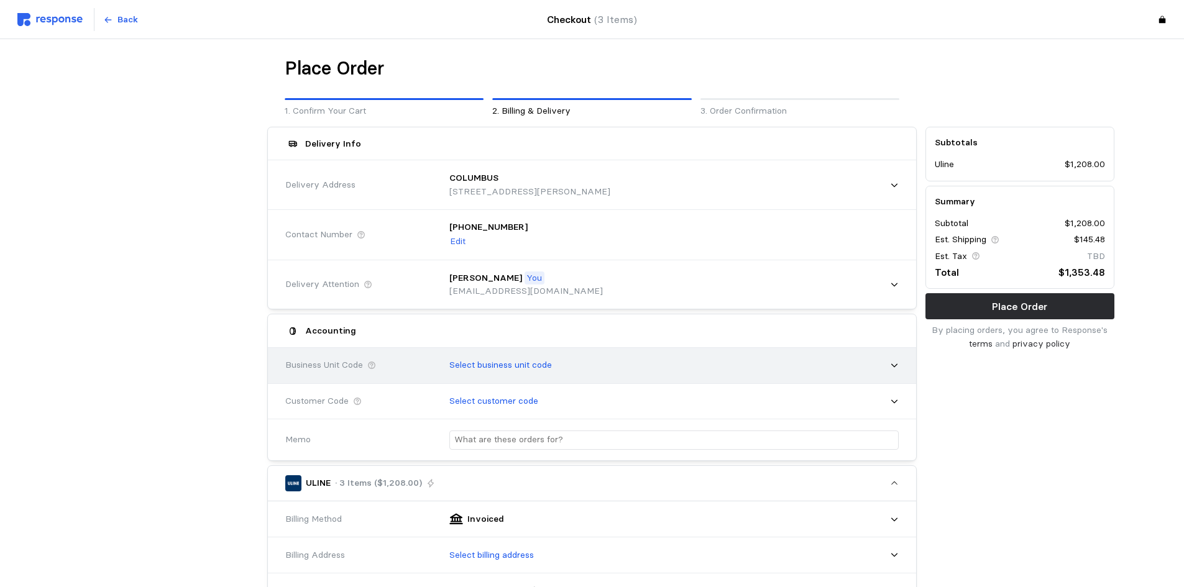
click at [618, 366] on div "Select business unit code" at bounding box center [670, 365] width 458 height 31
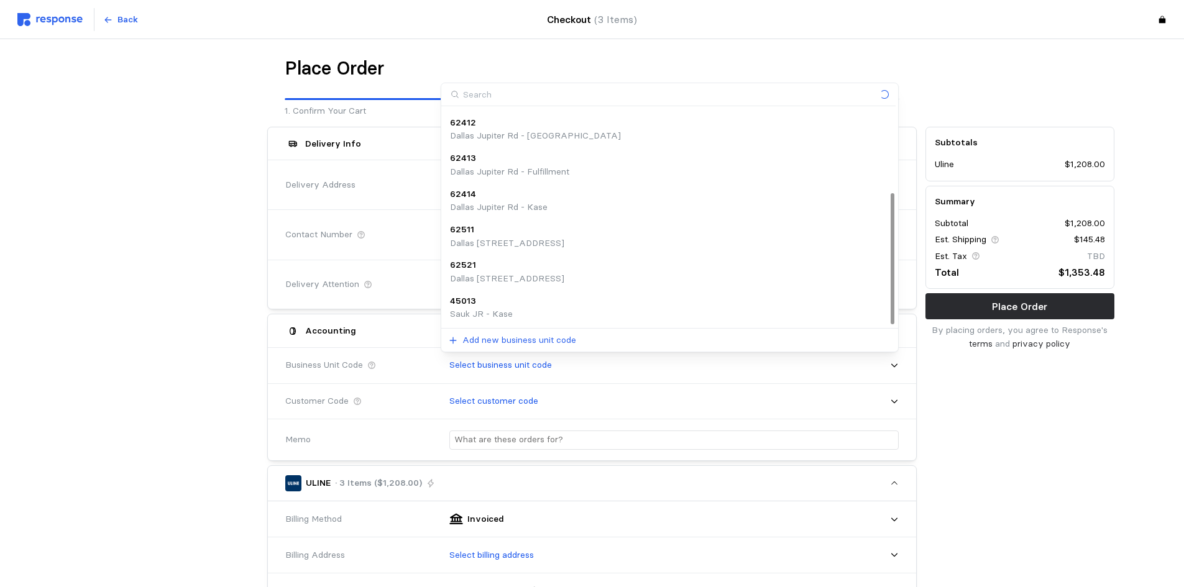
scroll to position [181, 0]
click at [524, 300] on div "70411 [GEOGRAPHIC_DATA]" at bounding box center [669, 301] width 439 height 27
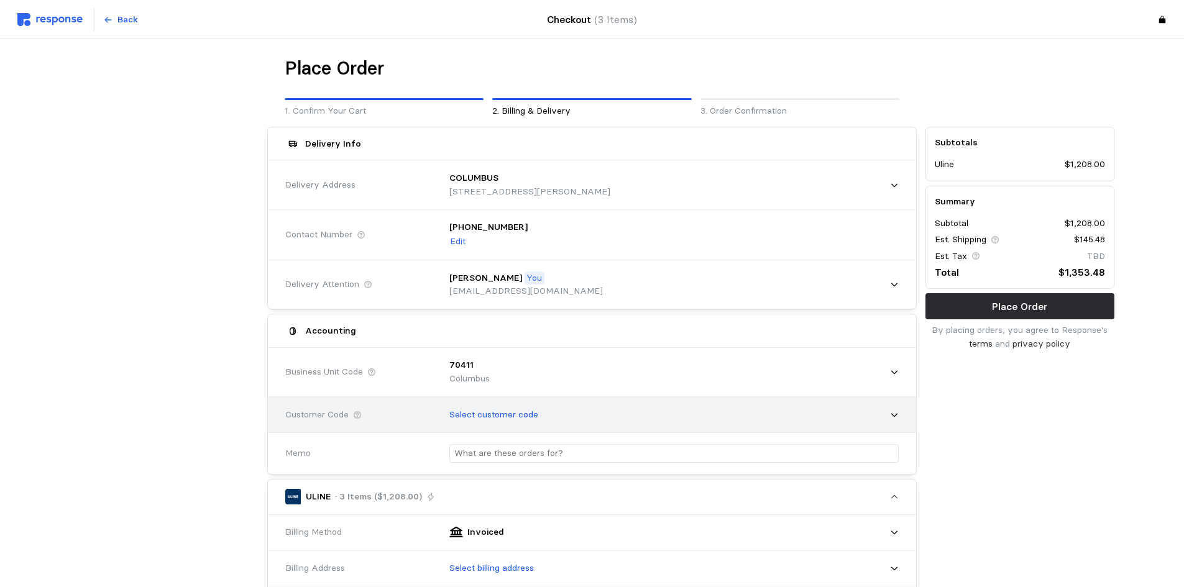
click at [581, 415] on div "Select customer code" at bounding box center [670, 415] width 458 height 31
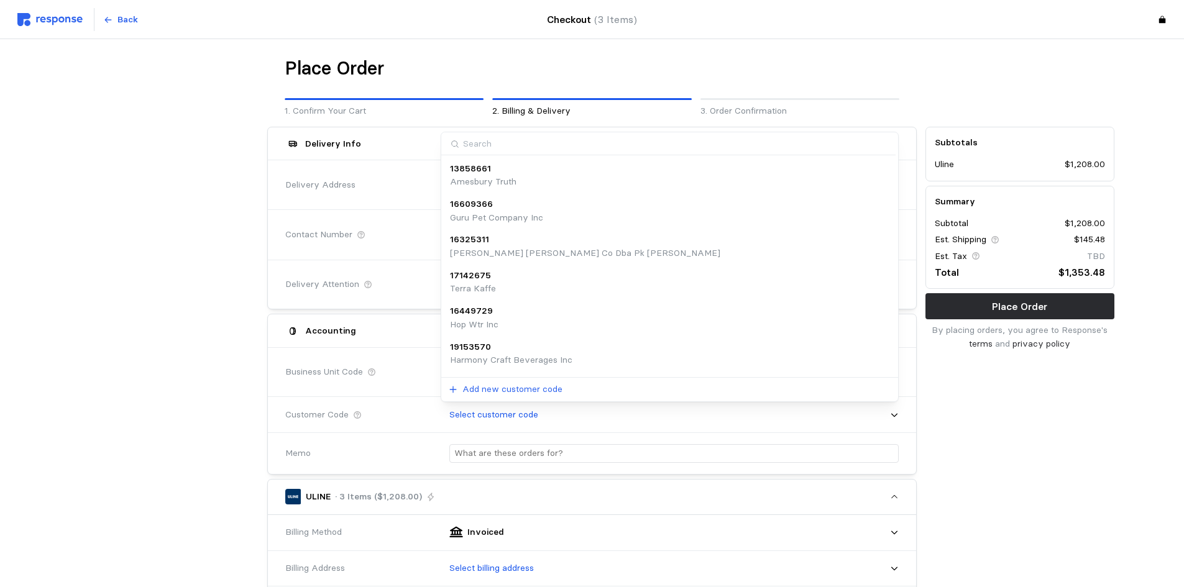
click at [403, 480] on span "ULINE · 3 Items ($1,208.00)" at bounding box center [583, 497] width 596 height 42
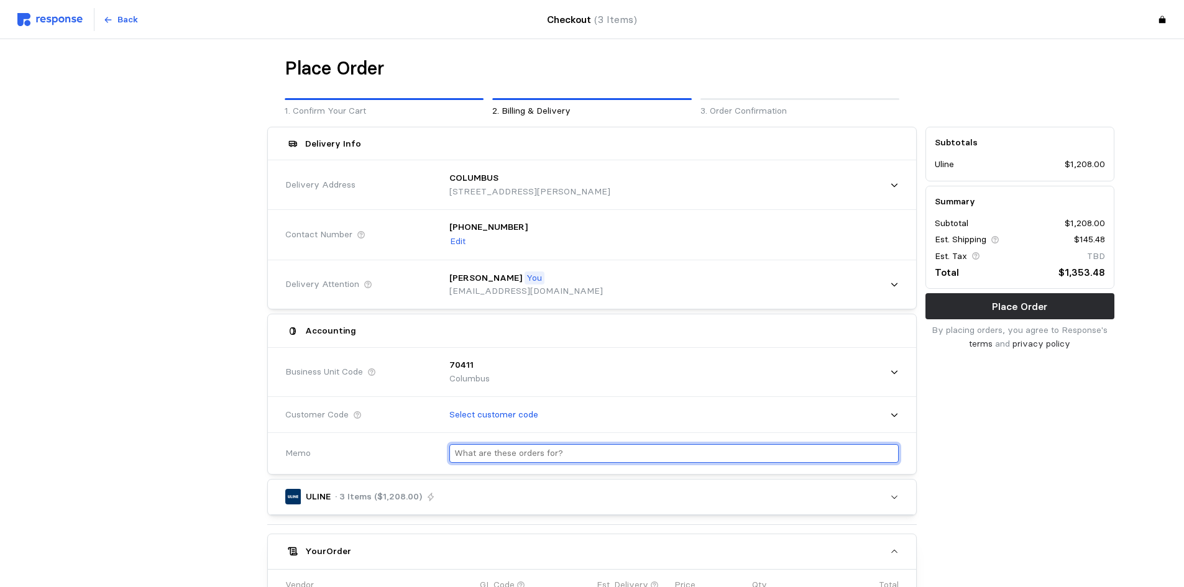
click at [549, 453] on input "text" at bounding box center [673, 454] width 439 height 18
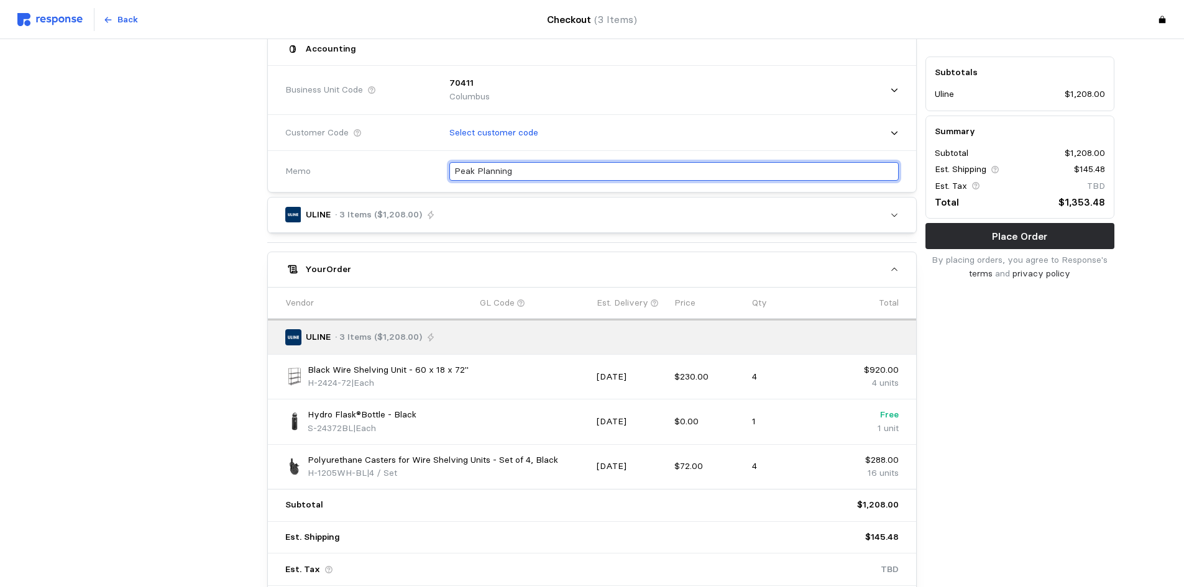
scroll to position [93, 0]
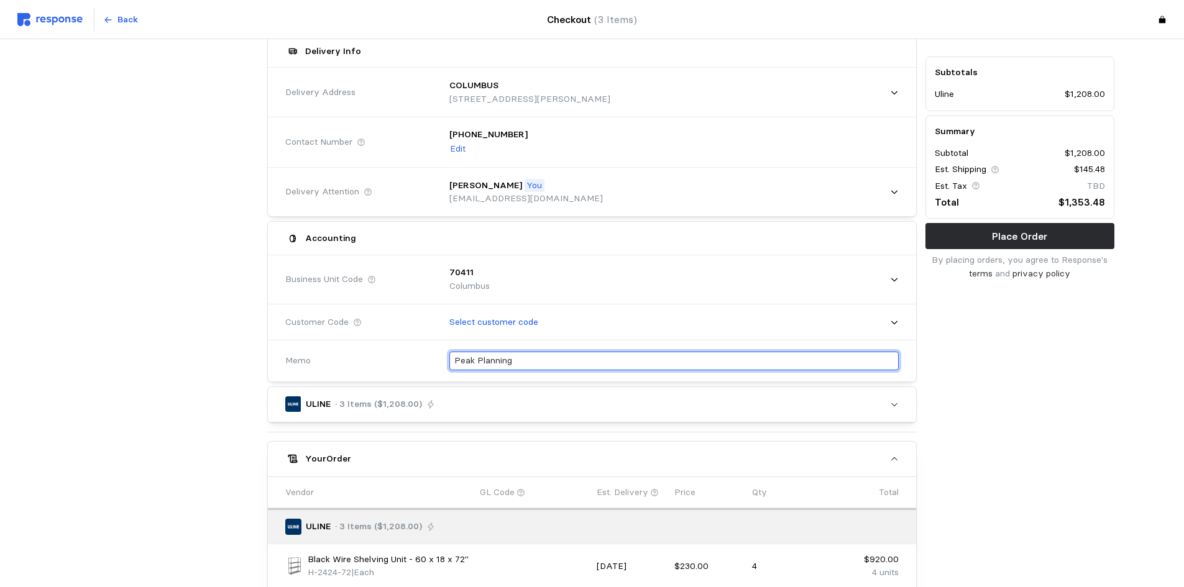
type input "Peak Planning"
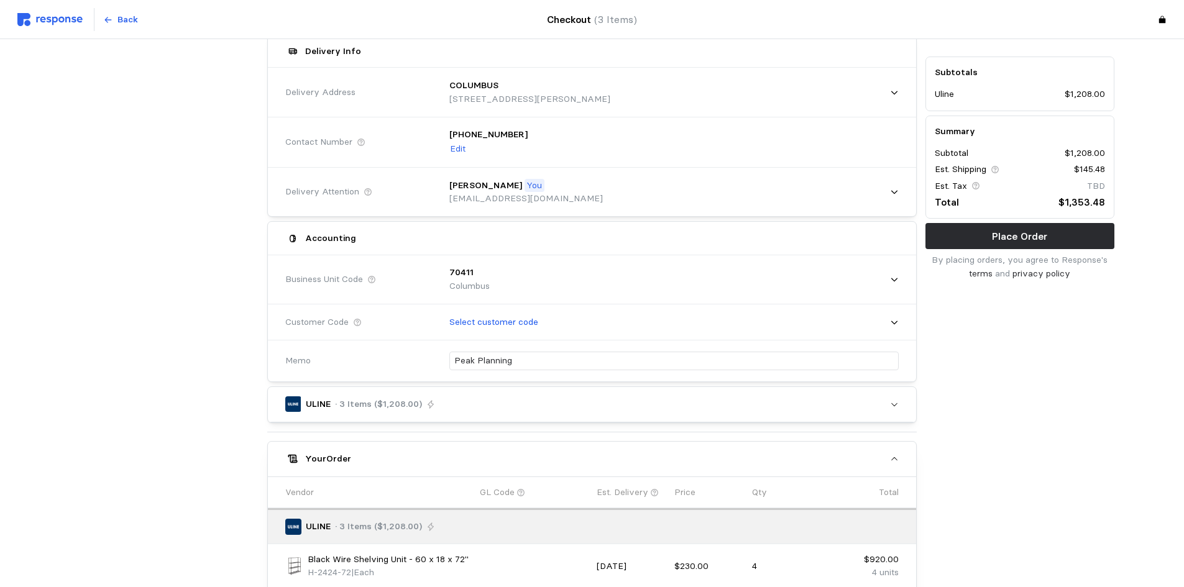
click at [348, 364] on div "Memo" at bounding box center [358, 361] width 147 height 14
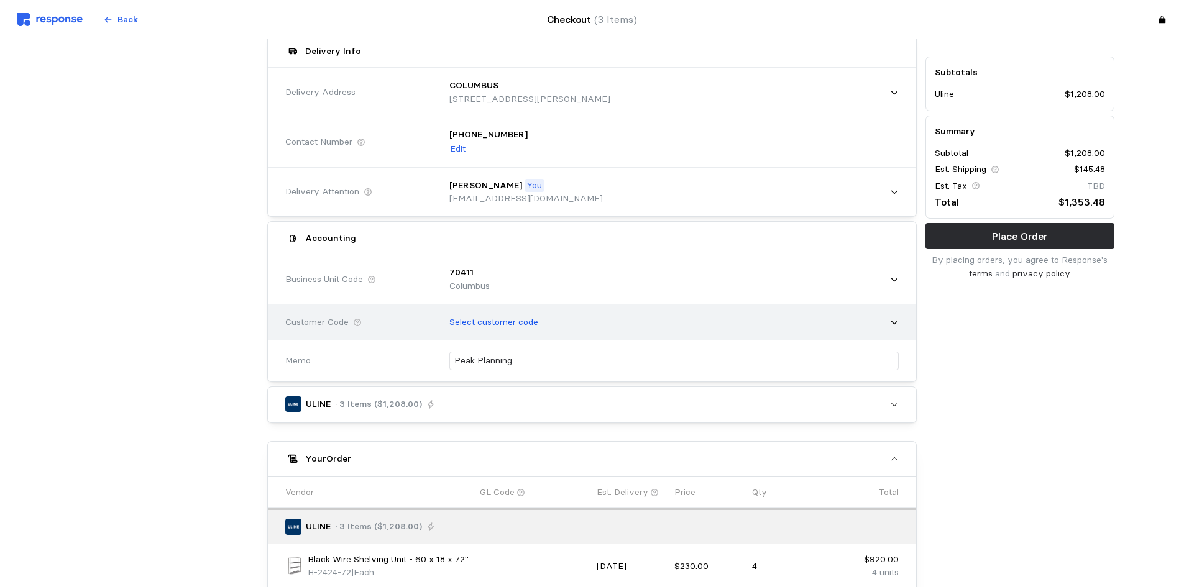
click at [492, 317] on p "Select customer code" at bounding box center [493, 323] width 89 height 14
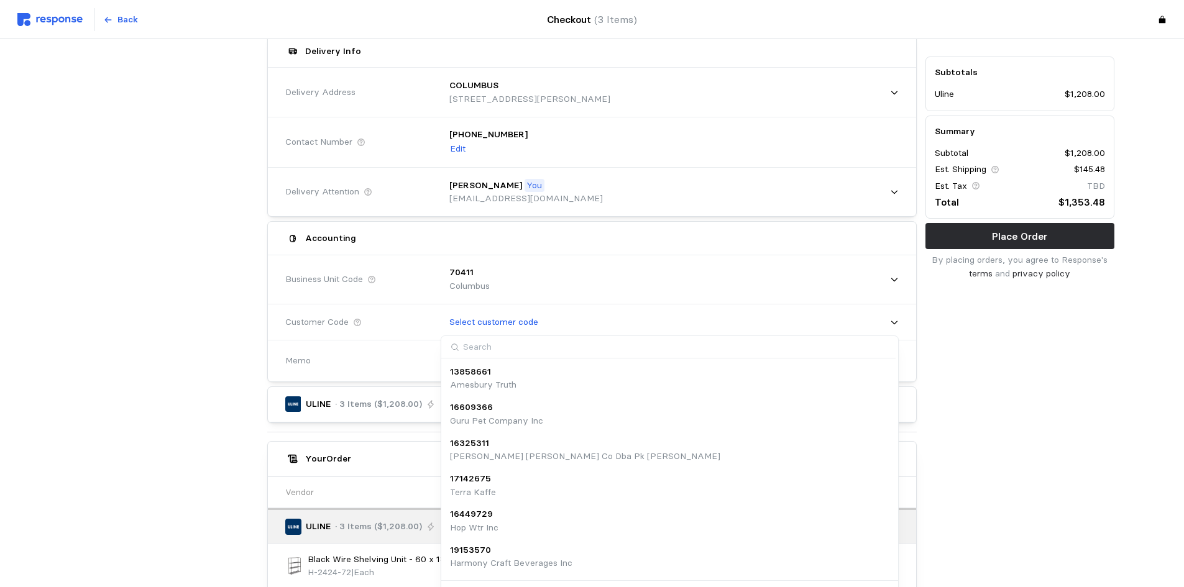
click at [400, 367] on div "Memo" at bounding box center [358, 361] width 147 height 14
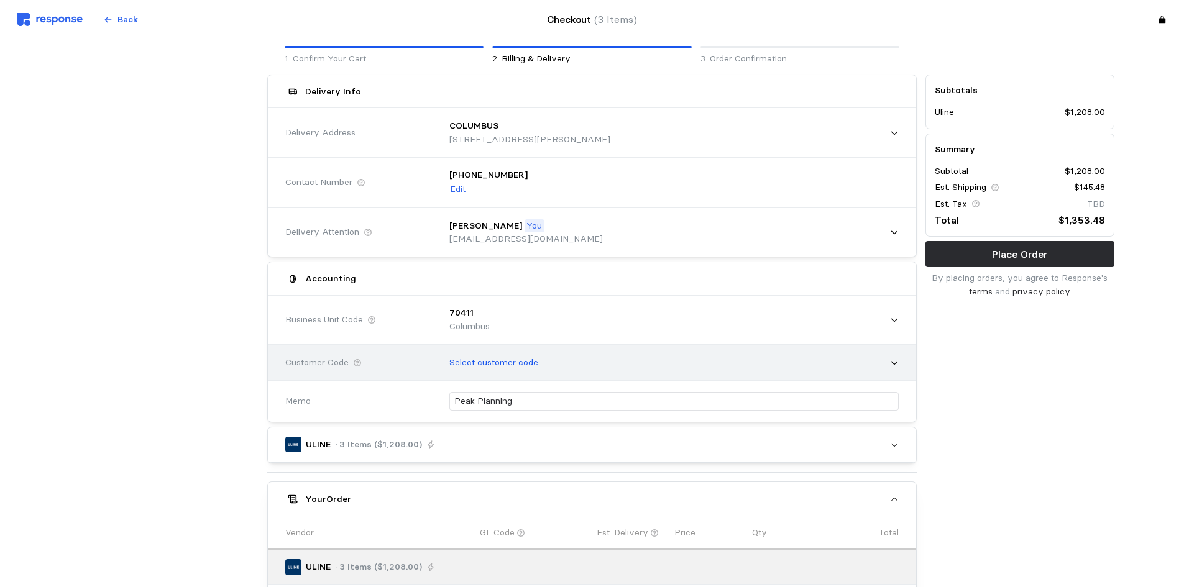
scroll to position [0, 0]
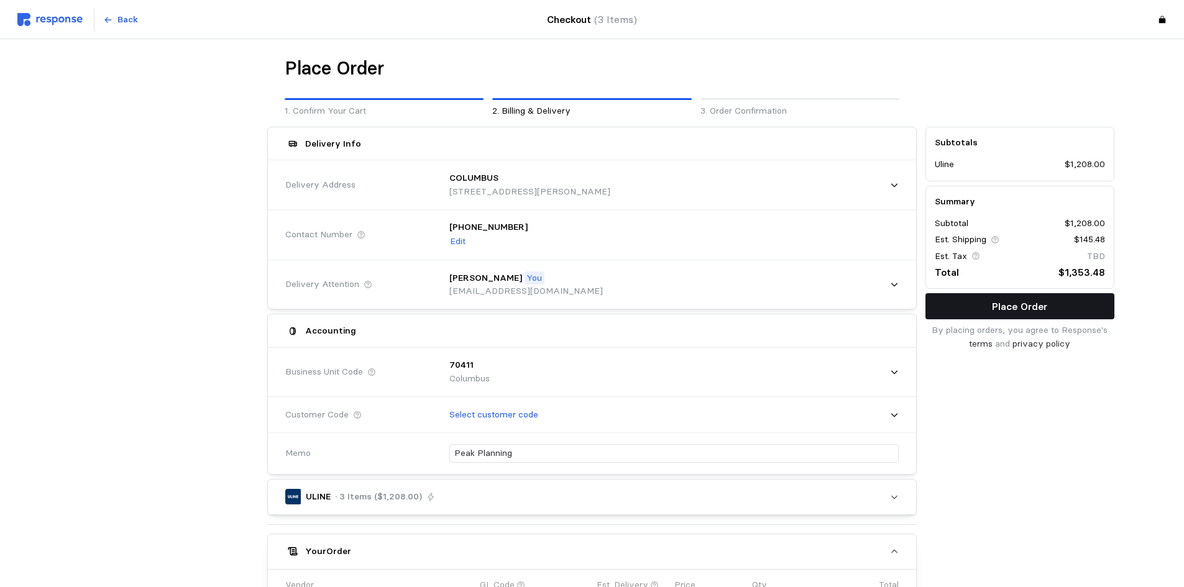
click at [998, 300] on p "Place Order" at bounding box center [1019, 307] width 55 height 16
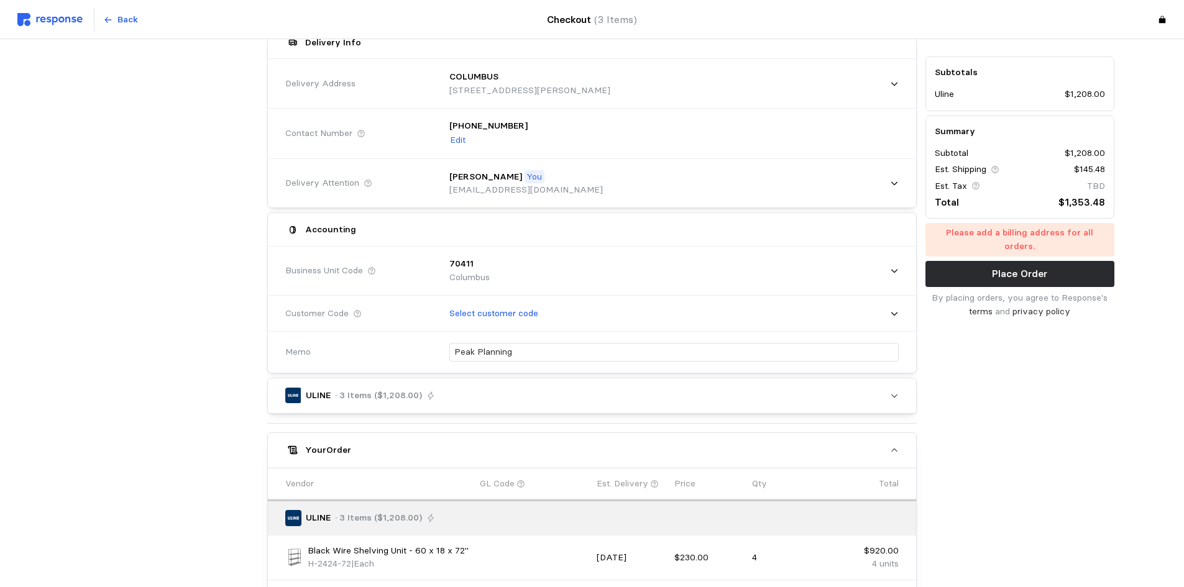
scroll to position [93, 0]
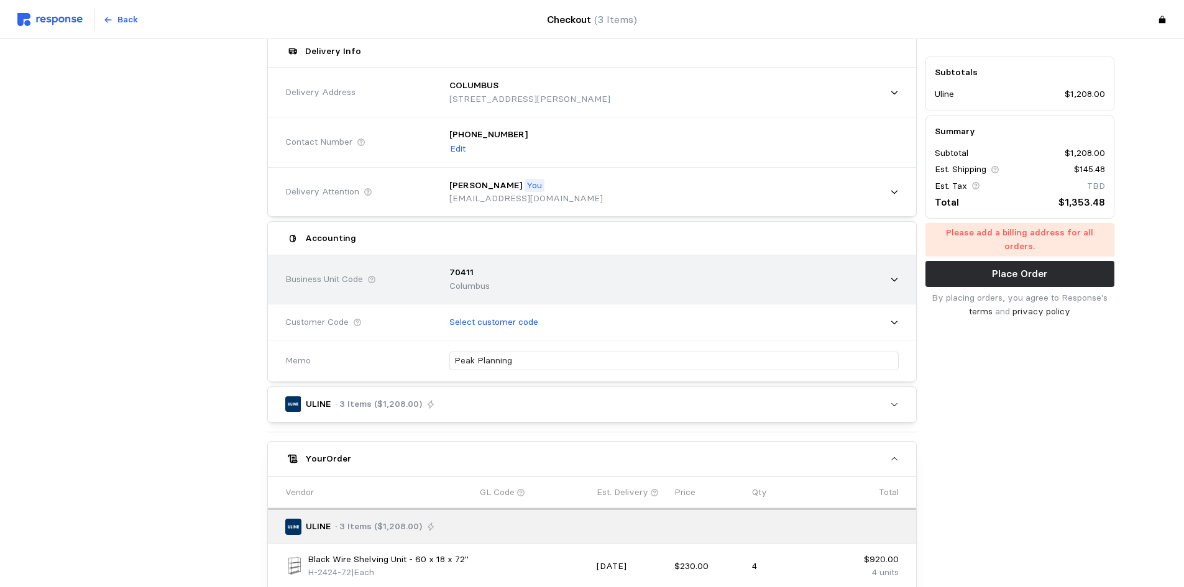
click at [712, 288] on div "70411 [GEOGRAPHIC_DATA]" at bounding box center [670, 279] width 458 height 44
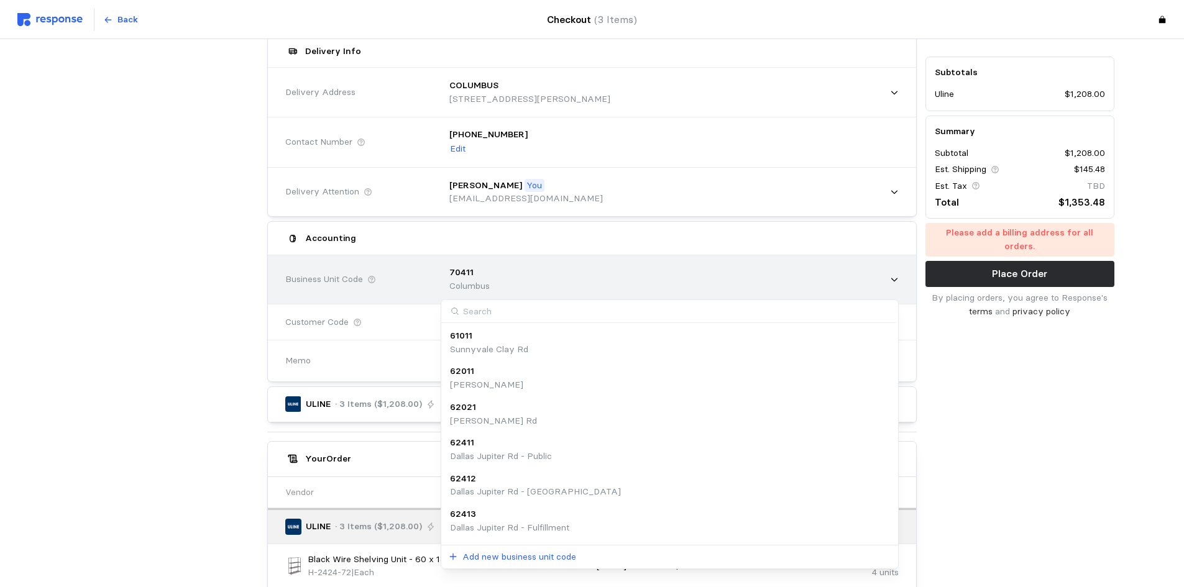
click at [712, 286] on div "70411 [GEOGRAPHIC_DATA]" at bounding box center [670, 279] width 458 height 44
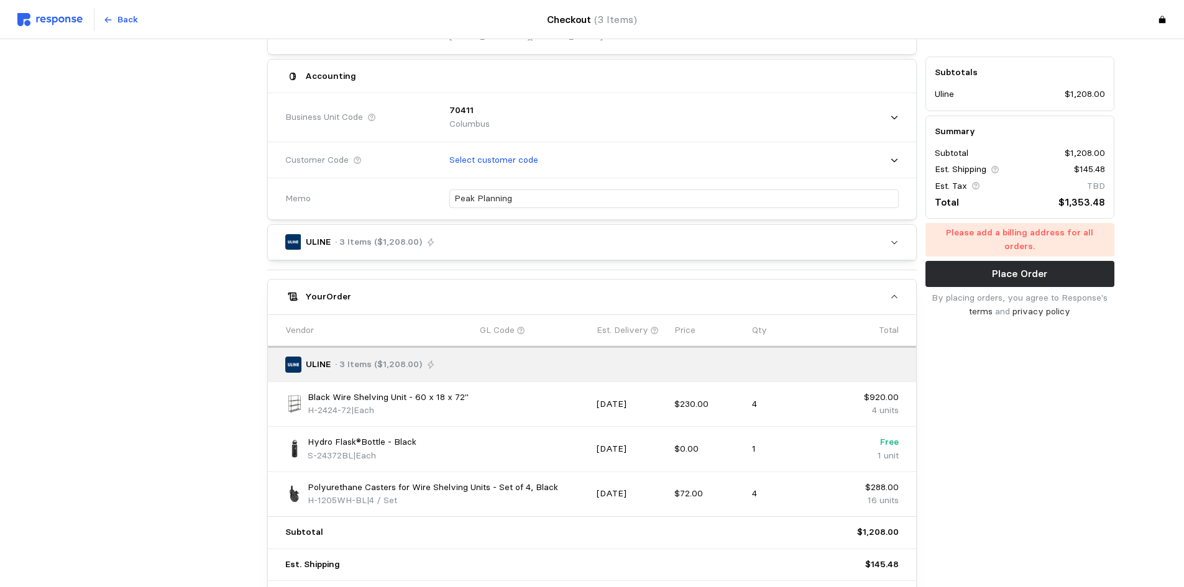
scroll to position [259, 0]
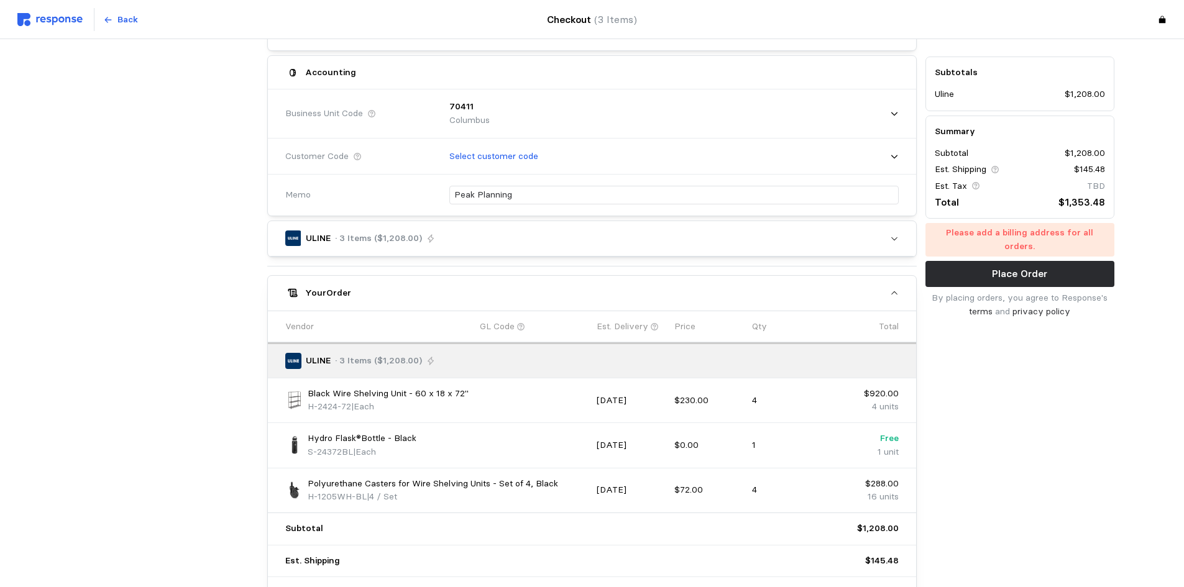
click at [603, 290] on div "Your Order" at bounding box center [593, 292] width 576 height 13
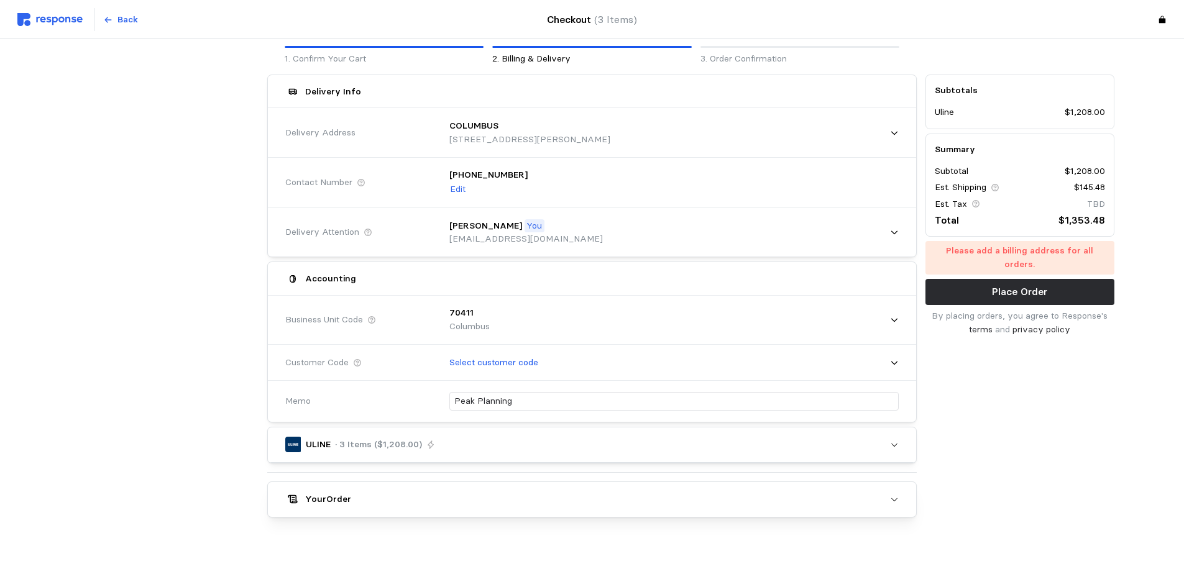
scroll to position [52, 0]
click at [536, 442] on div "ULINE · 3 Items ($1,208.00)" at bounding box center [578, 445] width 587 height 16
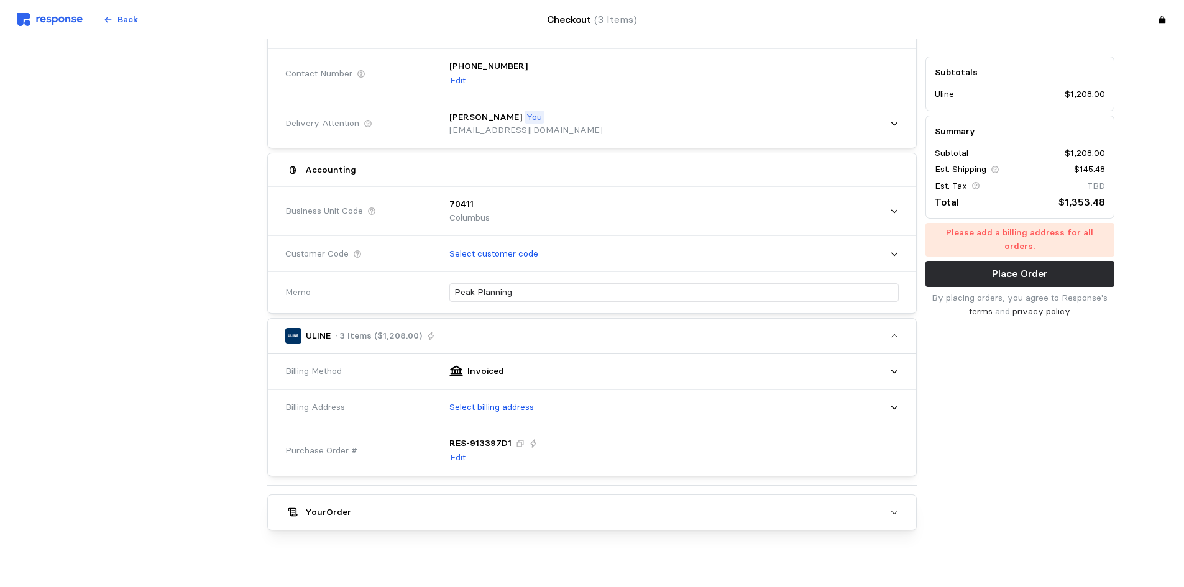
scroll to position [174, 0]
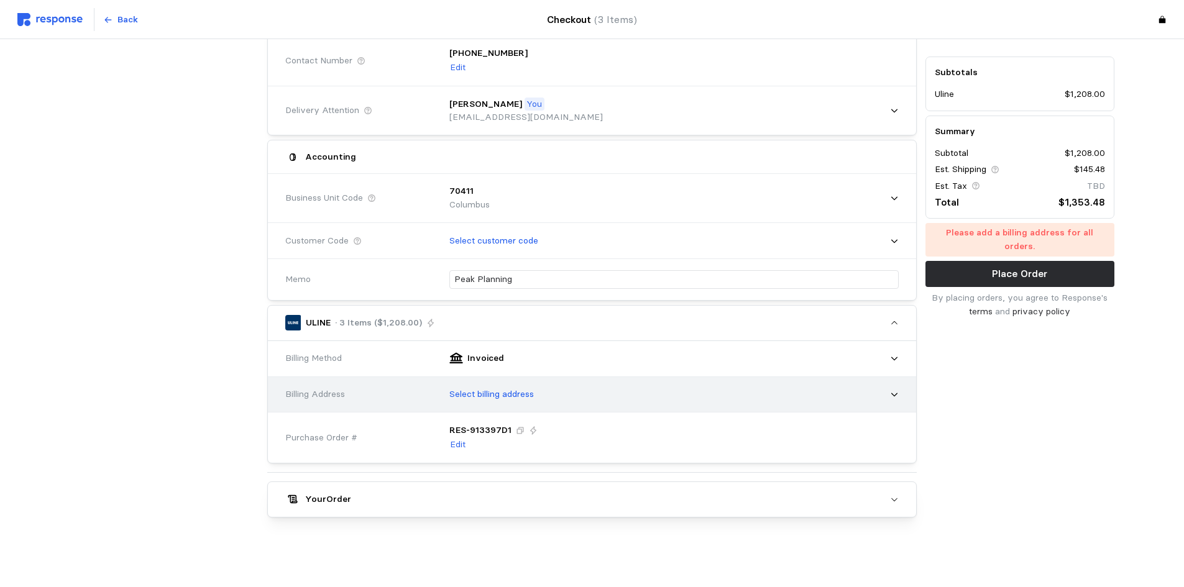
click at [515, 395] on p "Select billing address" at bounding box center [491, 395] width 85 height 14
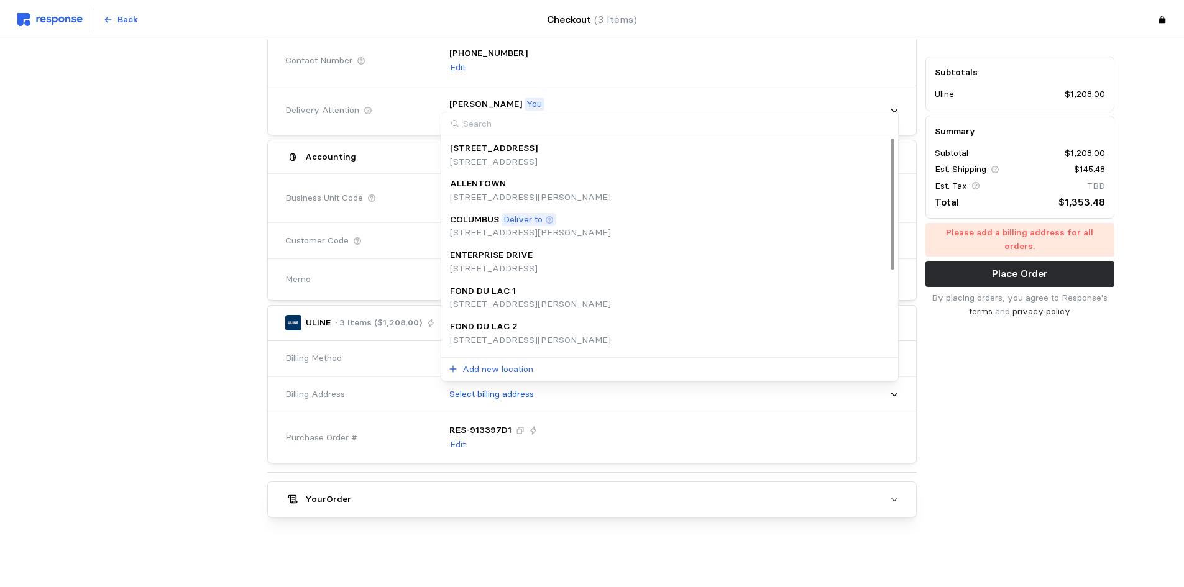
click at [611, 220] on div "COLUMBUS Deliver to" at bounding box center [530, 220] width 161 height 14
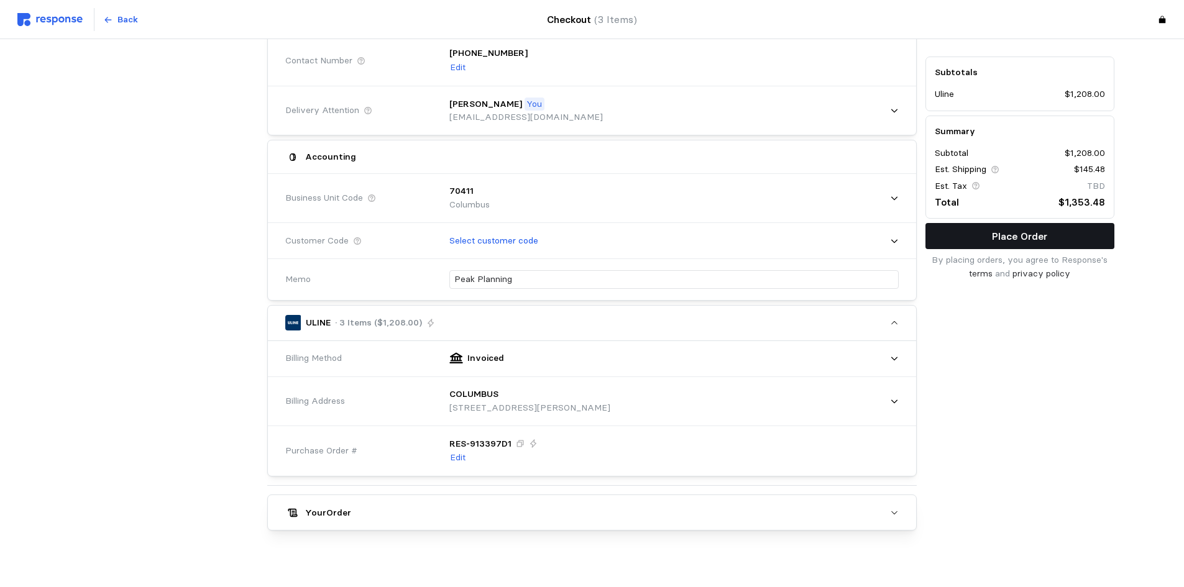
click at [1038, 231] on p "Place Order" at bounding box center [1019, 237] width 55 height 16
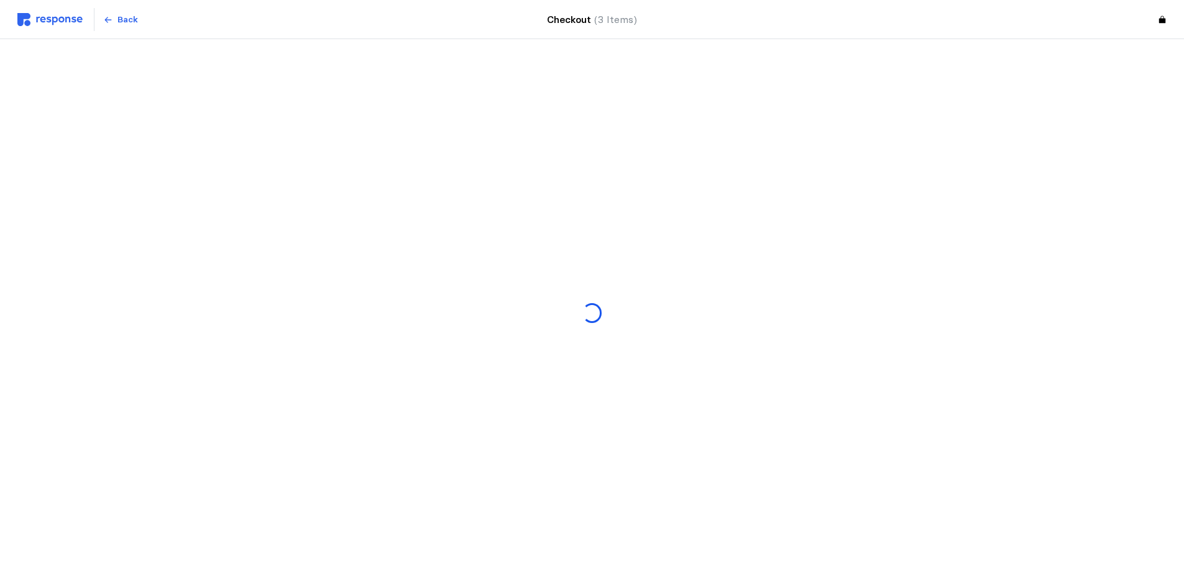
scroll to position [0, 0]
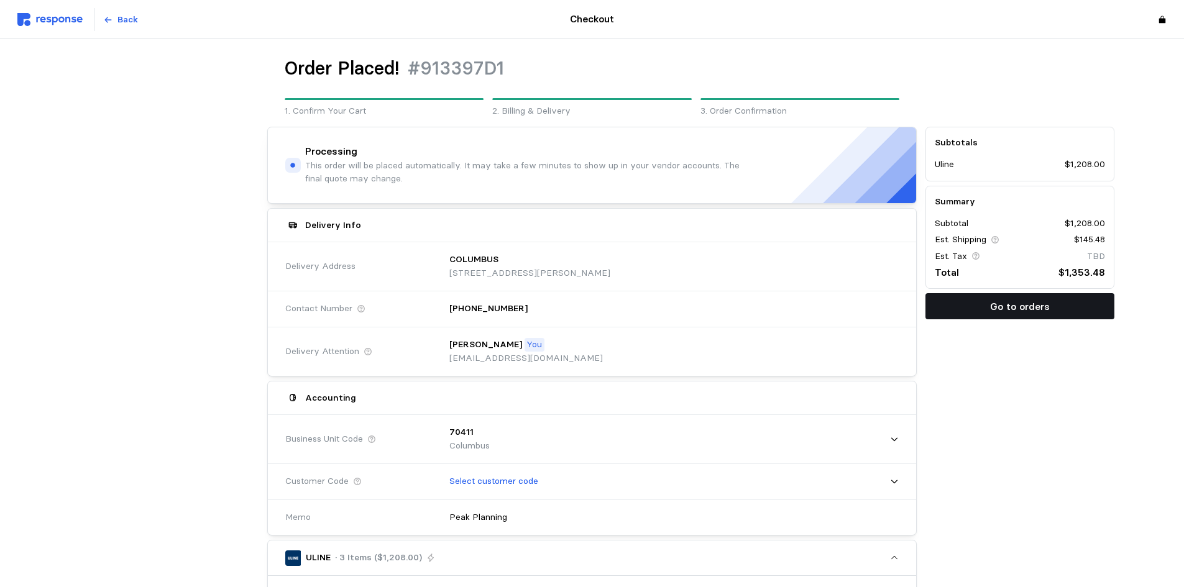
click at [974, 308] on button "Go to orders" at bounding box center [1019, 306] width 189 height 26
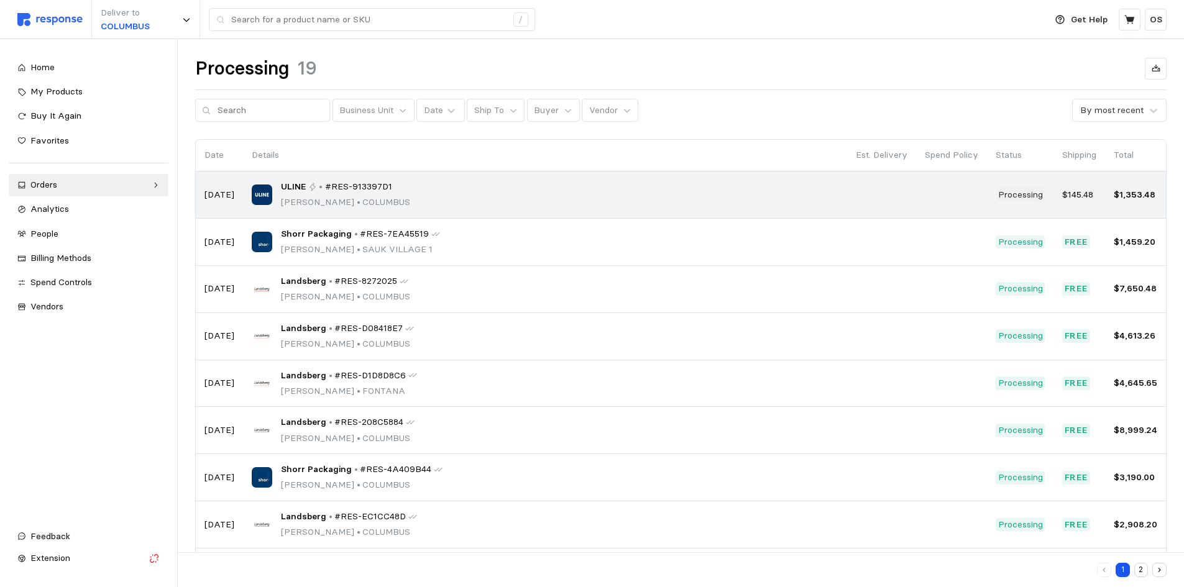
click at [905, 193] on td at bounding box center [881, 195] width 69 height 47
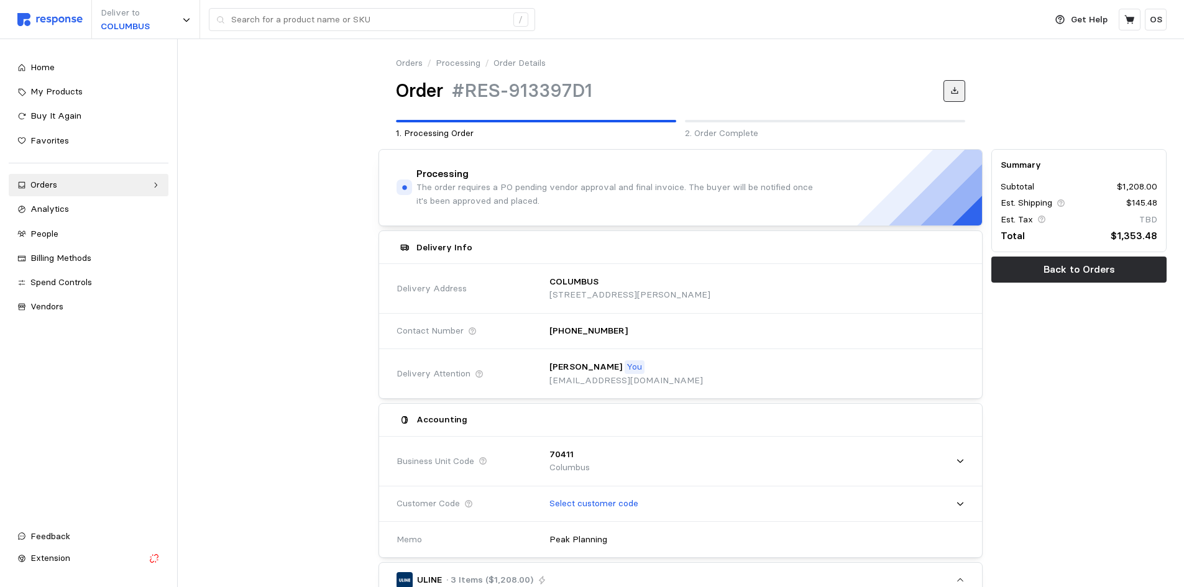
click at [949, 87] on button at bounding box center [954, 91] width 22 height 22
